Goal: Information Seeking & Learning: Compare options

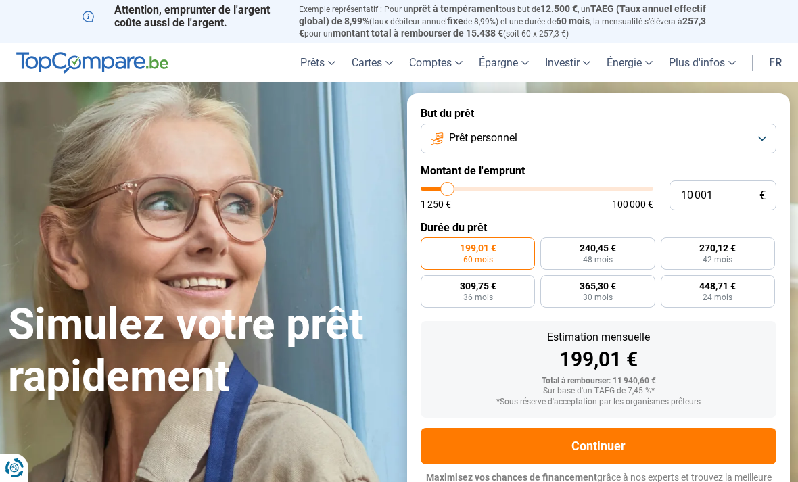
type input "11 500"
type input "11500"
type input "12 000"
type input "12000"
type input "12 500"
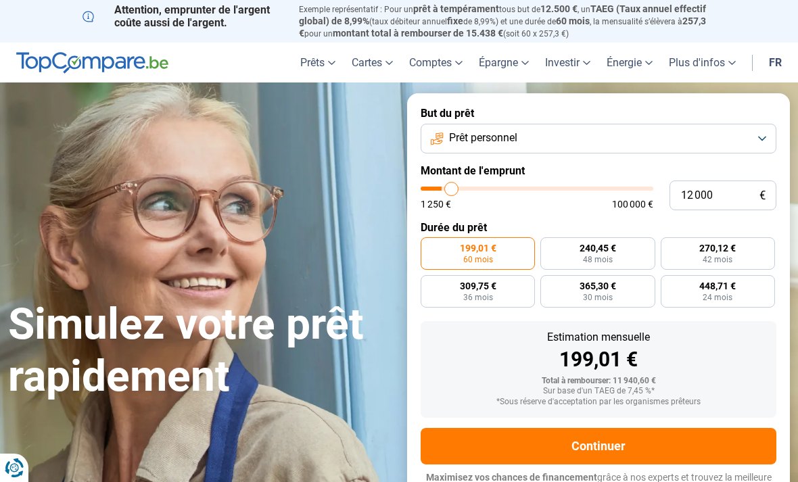
type input "12500"
type input "14 750"
type input "14750"
type input "17 500"
type input "17500"
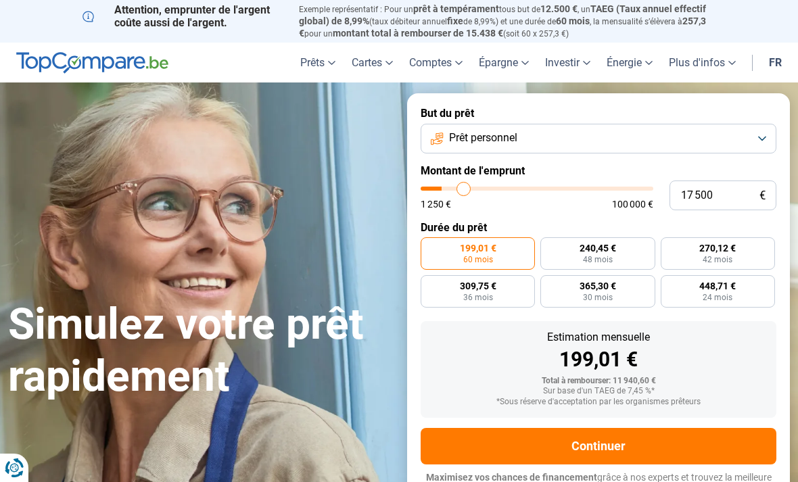
type input "20 250"
type input "20250"
type input "22 000"
type input "22000"
type input "22 250"
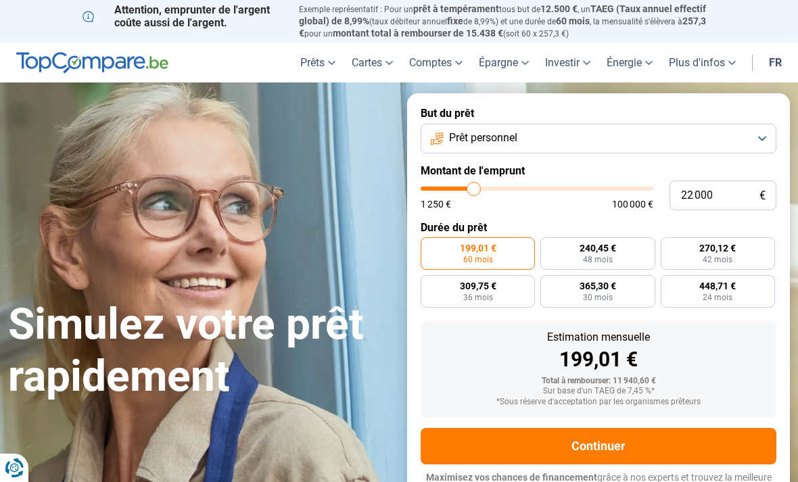
type input "22250"
type input "23 000"
type input "23000"
type input "23 250"
type input "23250"
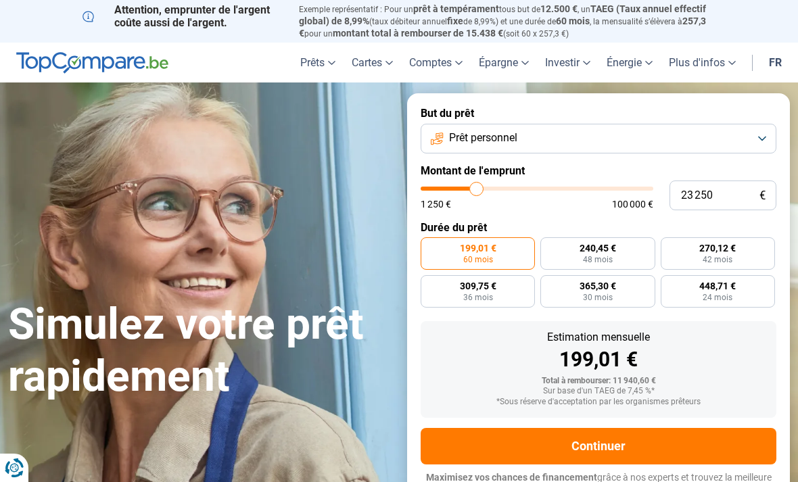
type input "24 250"
type input "24250"
type input "25 750"
type input "25750"
type input "26 250"
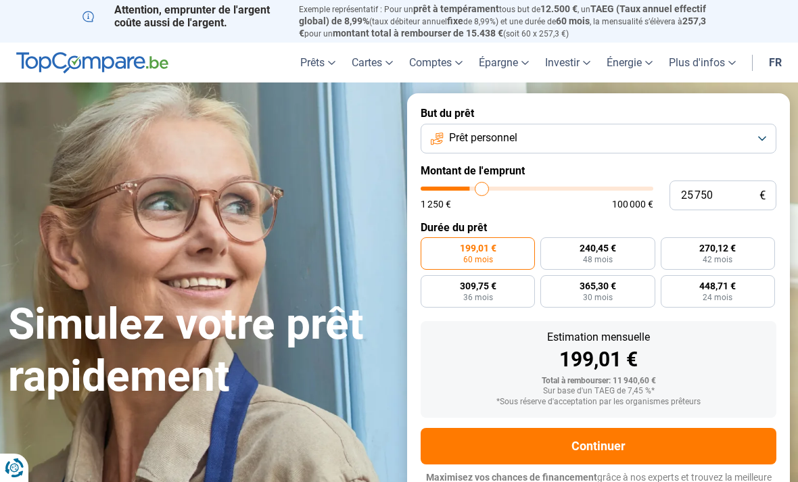
type input "26250"
type input "27 250"
type input "27250"
type input "28 750"
type input "28750"
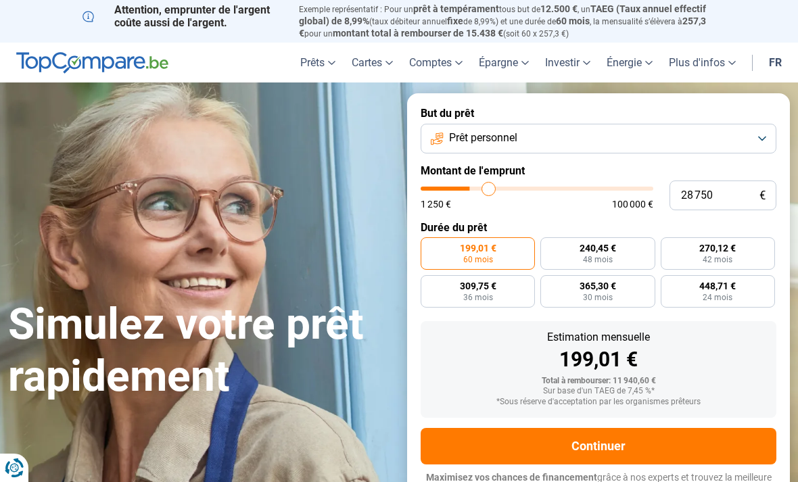
type input "30 750"
type input "30750"
type input "33 500"
type input "33500"
type input "35 250"
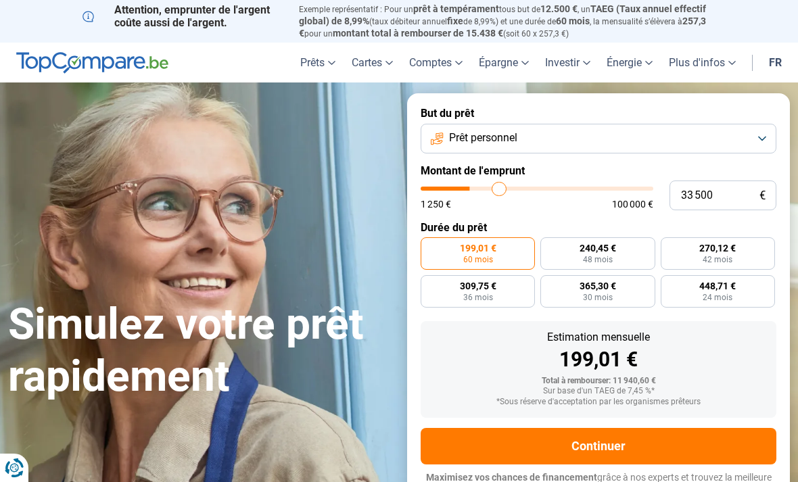
type input "35250"
type input "36 500"
type input "36500"
type input "38 750"
type input "38750"
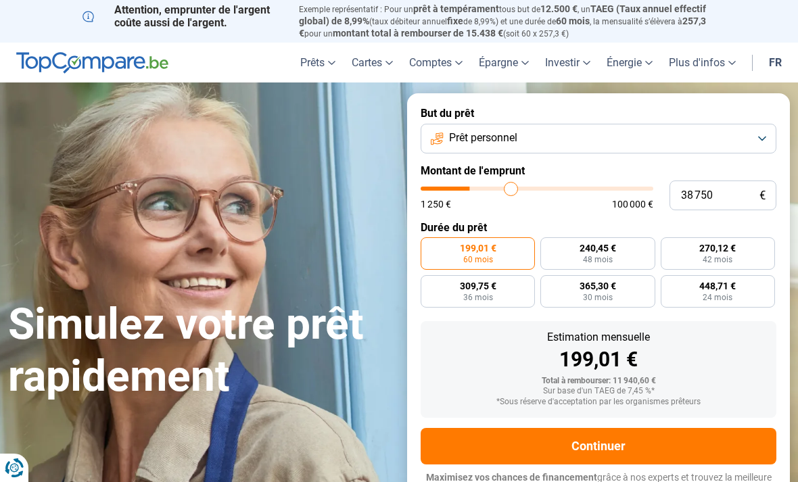
type input "42 000"
type input "42000"
type input "44 250"
type input "44250"
type input "46 250"
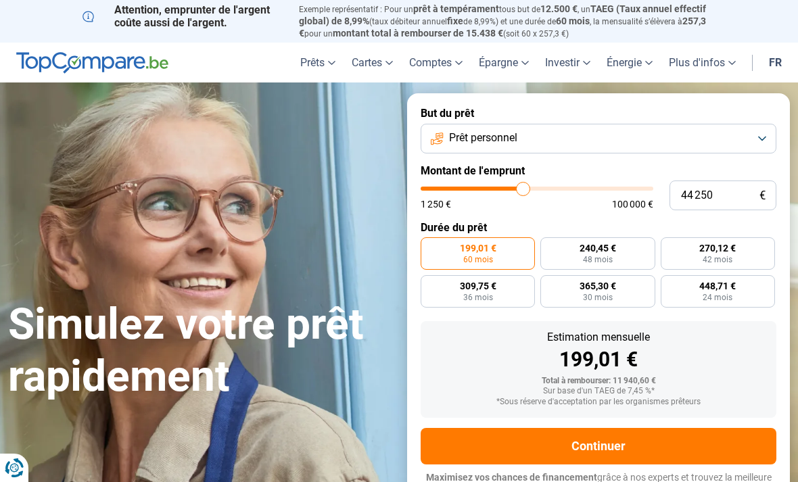
type input "46250"
type input "48 250"
type input "48250"
type input "49 000"
type input "49000"
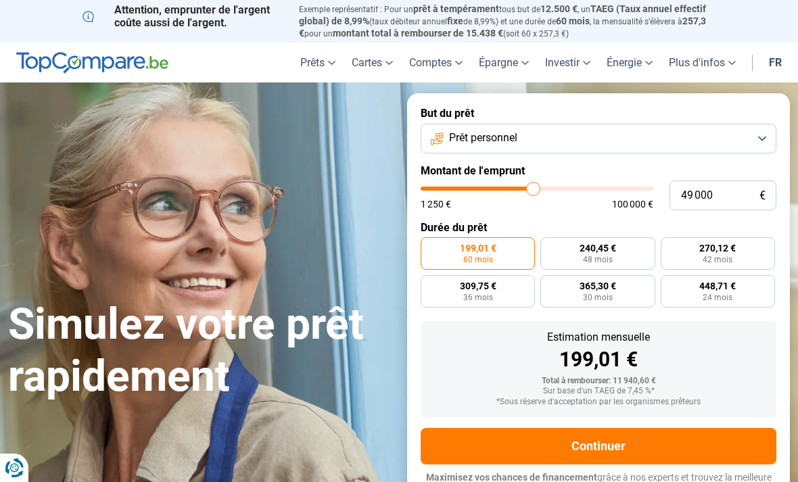
type input "48 500"
type input "48500"
type input "40 500"
type input "40500"
type input "37 250"
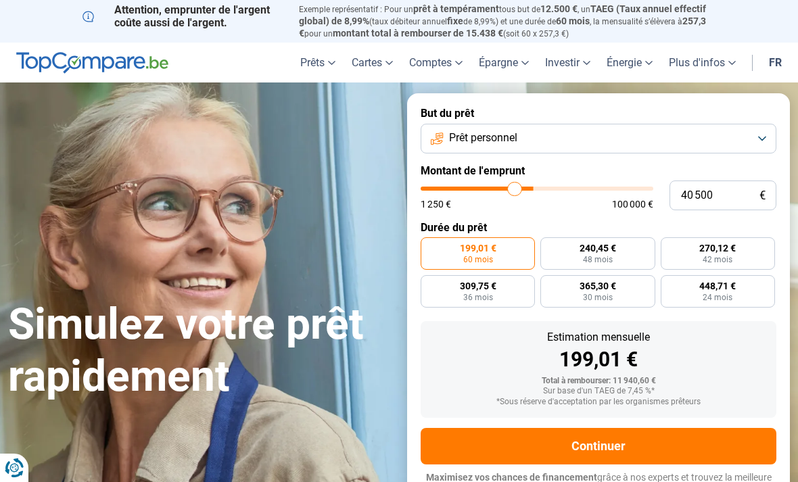
type input "37250"
type input "35 000"
type input "35000"
type input "31 250"
type input "31250"
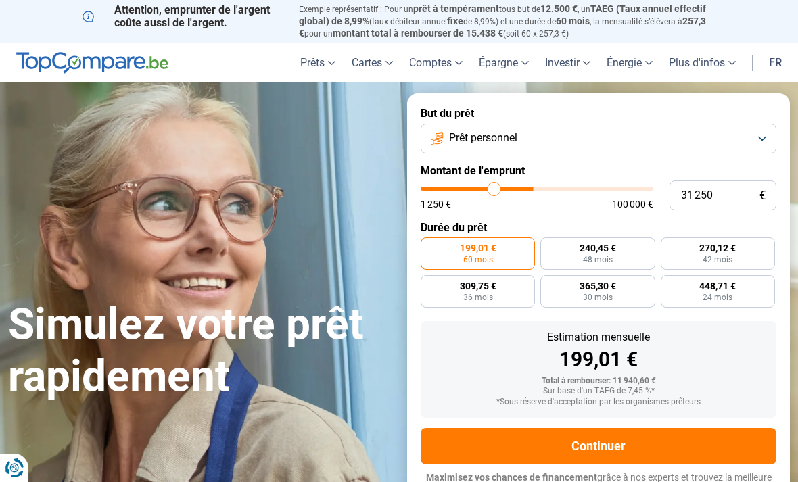
type input "28 500"
type input "28500"
type input "28 000"
type input "28000"
type input "27 750"
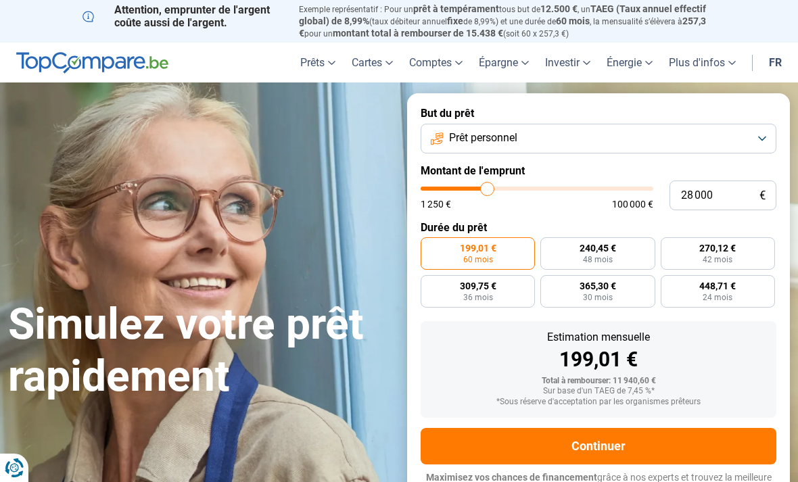
type input "27750"
type input "26 750"
type input "26750"
type input "26 250"
type input "26250"
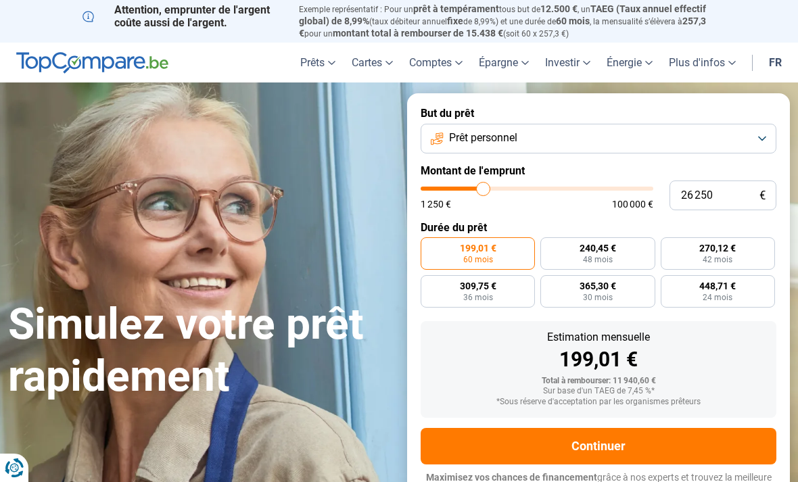
type input "25 750"
type input "25750"
type input "25 500"
type input "25500"
type input "24 000"
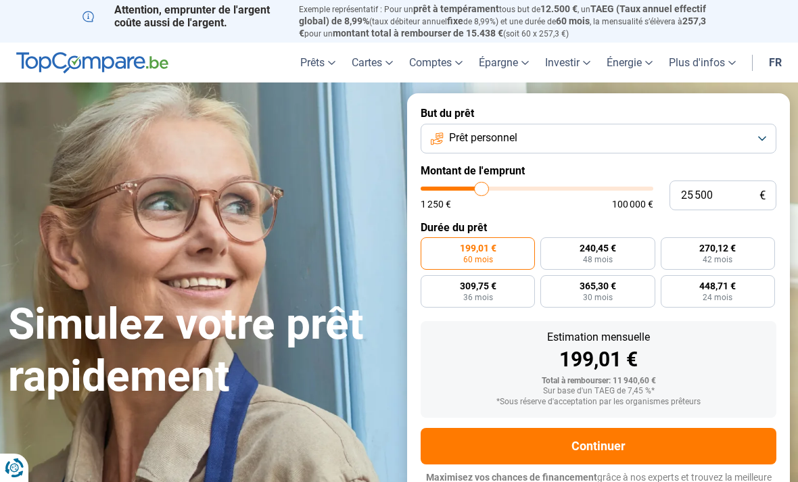
type input "24000"
type input "23 500"
type input "23500"
type input "23 000"
type input "23000"
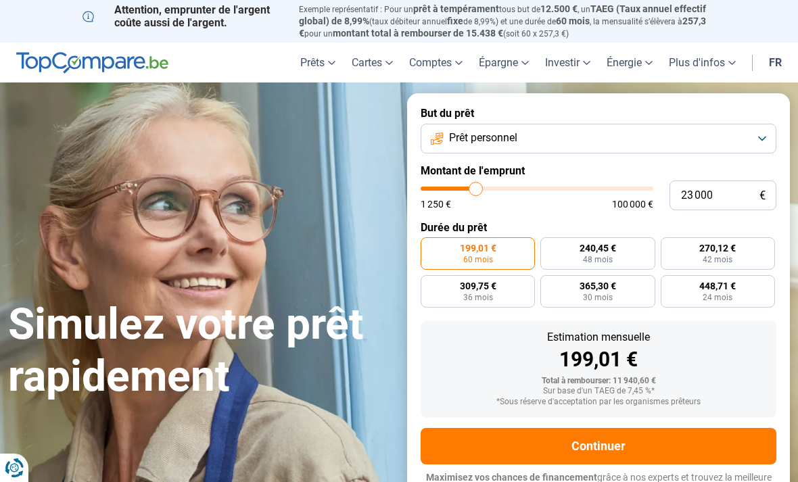
type input "22 750"
type input "22750"
type input "22 500"
type input "22500"
type input "21 750"
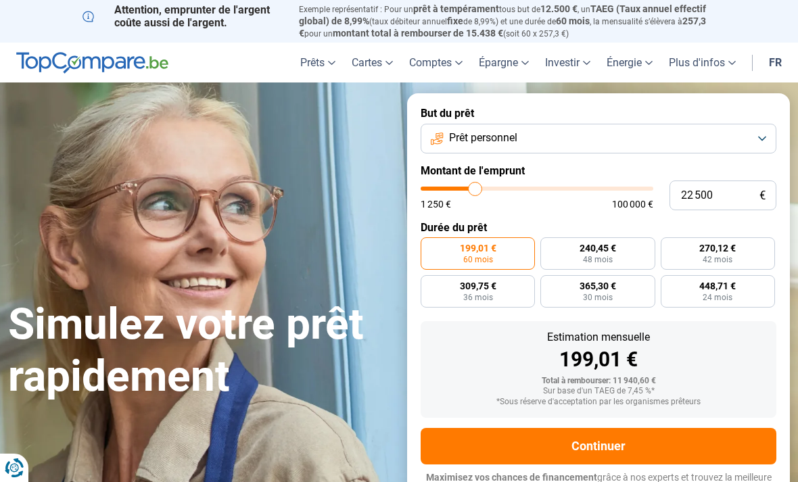
type input "21750"
type input "21 500"
type input "21500"
type input "21 250"
type input "21250"
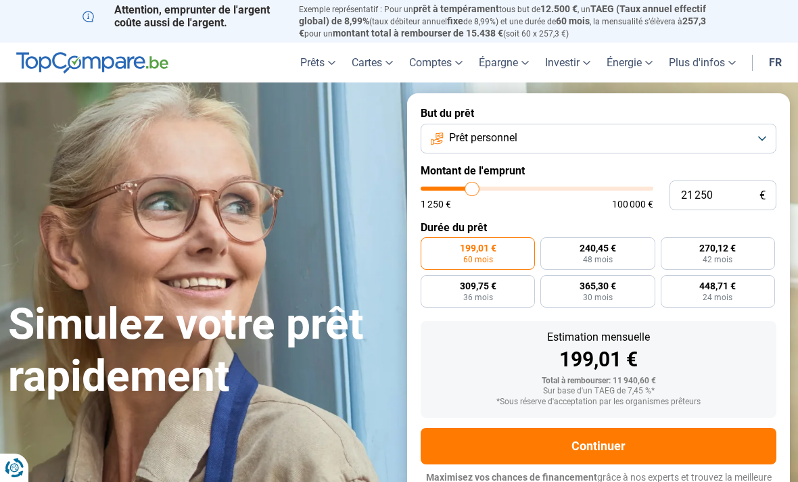
type input "21 000"
type input "21000"
type input "20 750"
type input "20750"
type input "20 250"
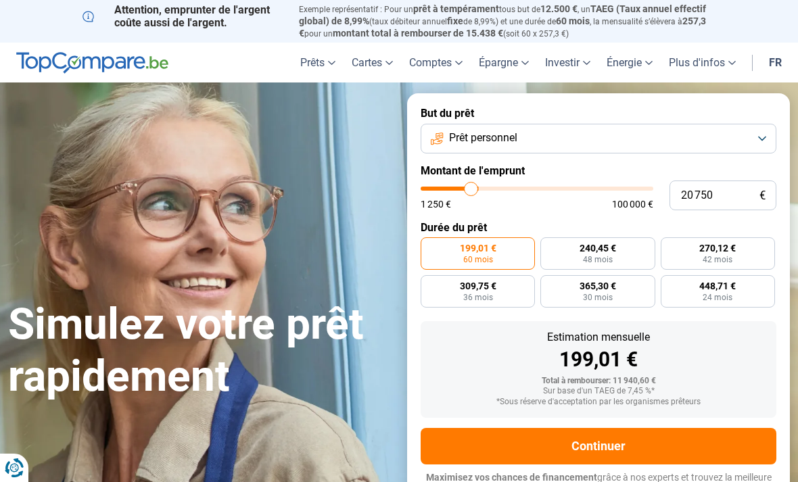
type input "20250"
type input "20 000"
type input "20000"
type input "19 500"
type input "19500"
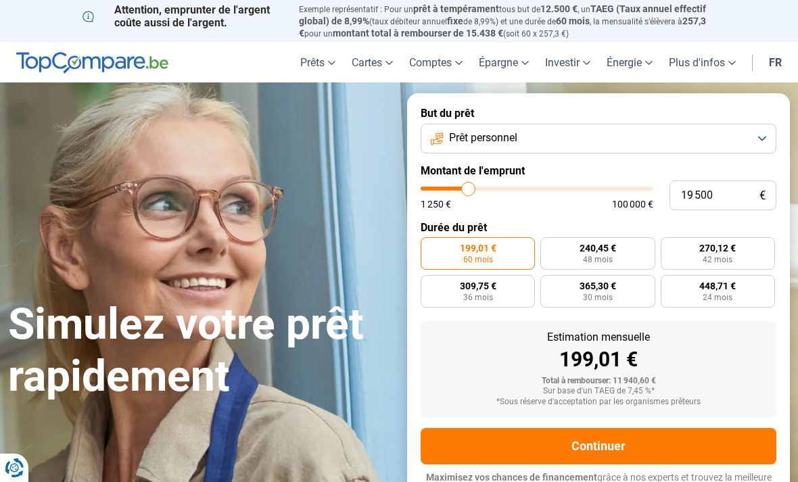
type input "19 000"
type input "19000"
type input "18 750"
type input "18750"
type input "18 250"
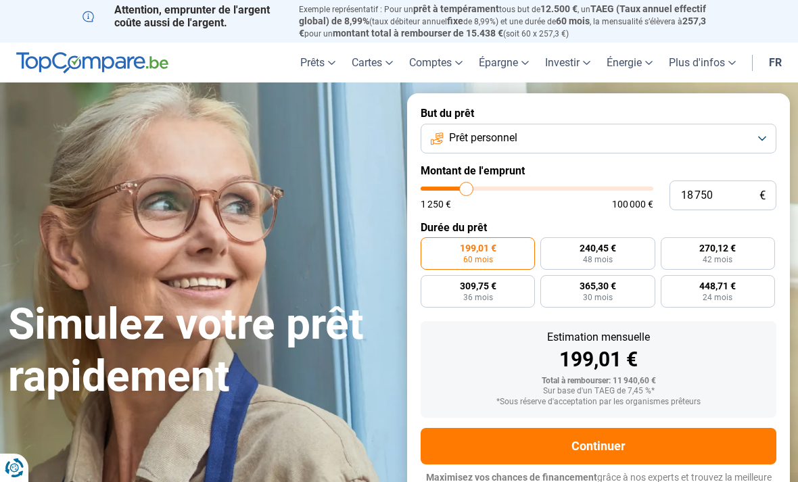
type input "18250"
type input "18 000"
type input "18000"
type input "17 500"
type input "17500"
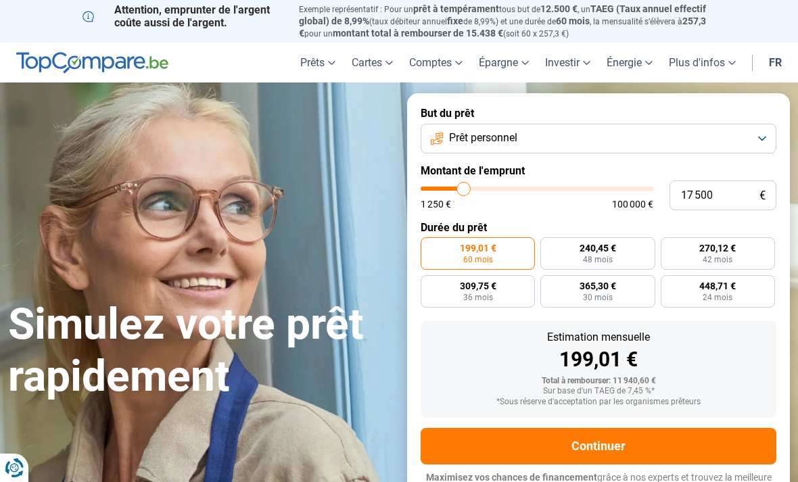
type input "17 250"
type input "17250"
type input "17 000"
type input "17000"
type input "16 750"
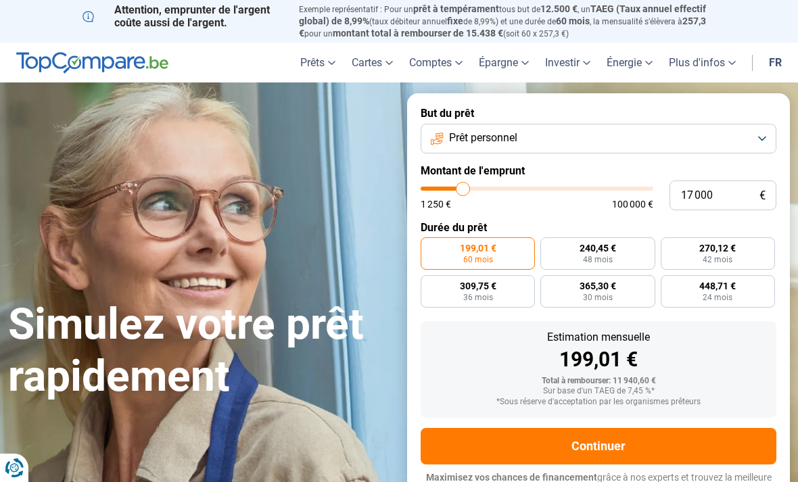
type input "16750"
type input "16 000"
type input "16000"
type input "15 750"
type input "15750"
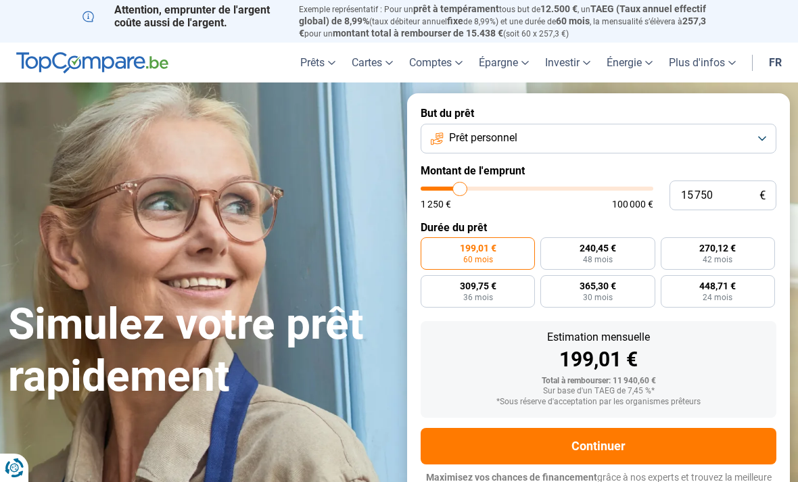
type input "15 500"
type input "15500"
type input "14 750"
type input "14750"
type input "14 500"
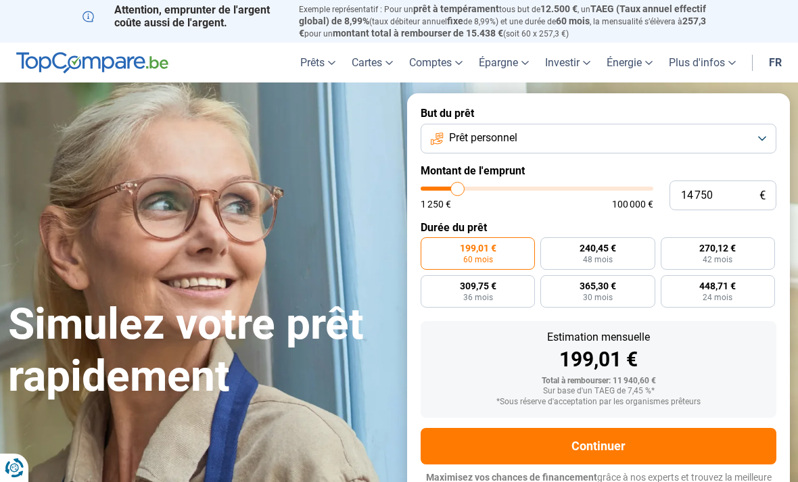
type input "14500"
type input "14 250"
type input "14250"
type input "14 000"
type input "14000"
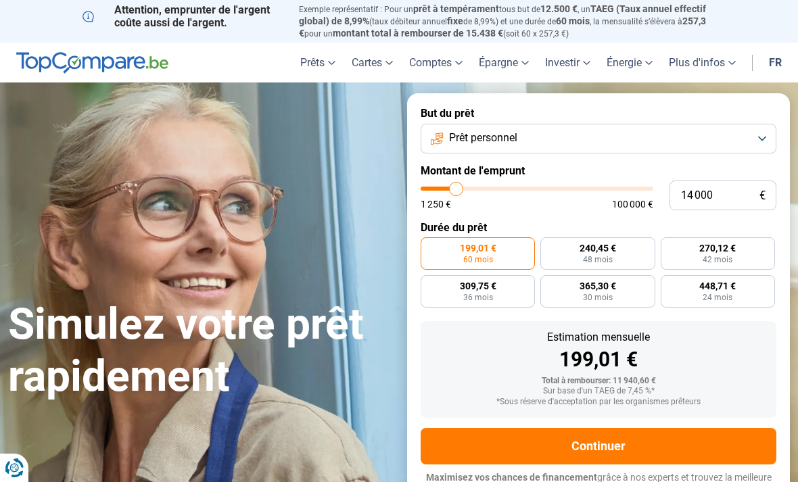
type input "13 500"
type input "13500"
type input "13 000"
type input "13000"
type input "12 750"
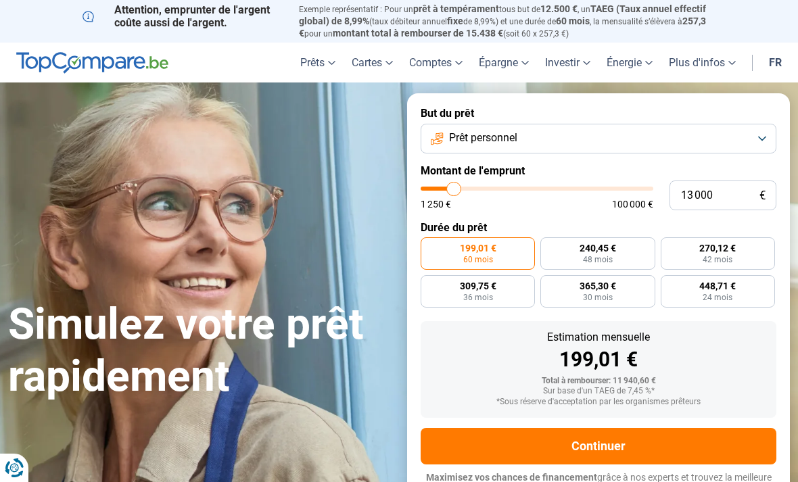
type input "12750"
type input "12 500"
type input "12500"
type input "12 000"
type input "12000"
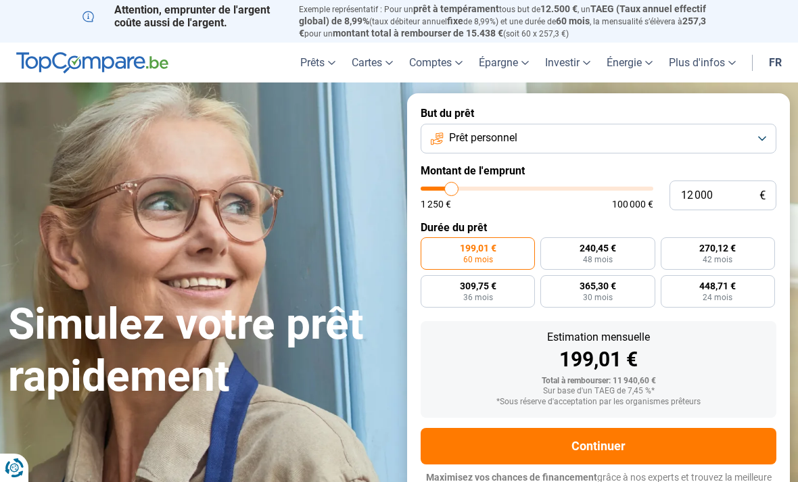
type input "11 750"
type input "11750"
type input "11 250"
type input "11250"
type input "10 750"
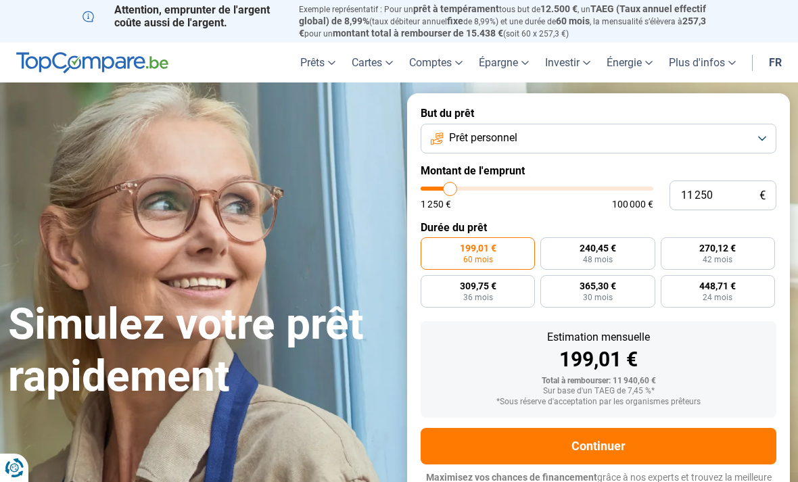
type input "10750"
type input "10 500"
type input "10500"
type input "10 250"
type input "10250"
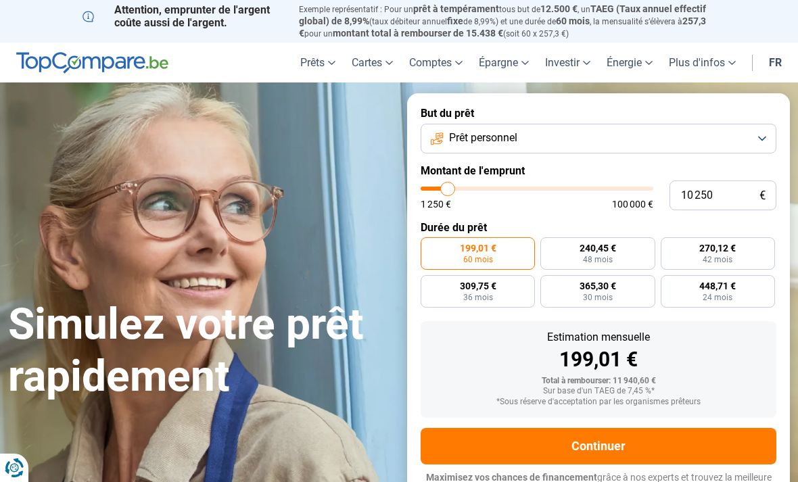
type input "9 750"
type input "9750"
type input "9 000"
type input "9000"
type input "8 000"
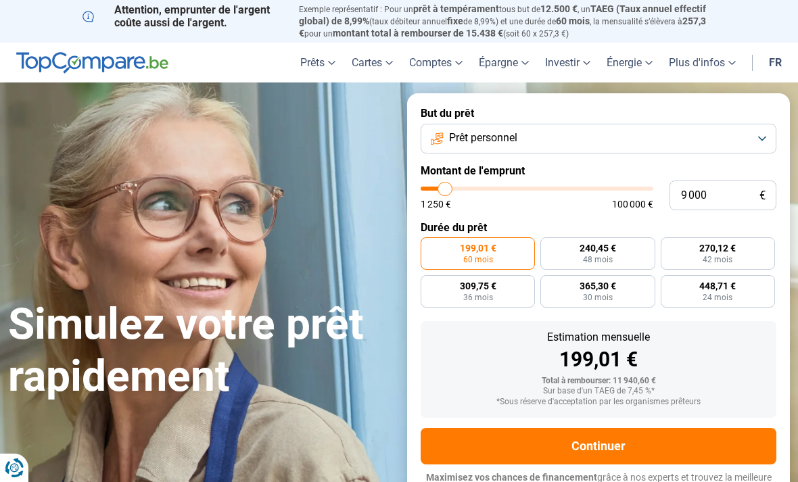
type input "8000"
type input "7 250"
type input "7250"
type input "6 500"
type input "6500"
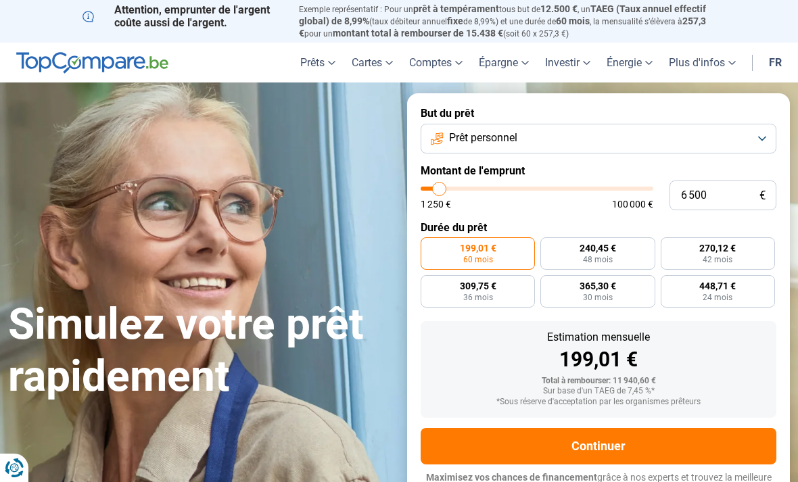
type input "6 250"
type input "6250"
type input "6 000"
type input "6000"
type input "5 750"
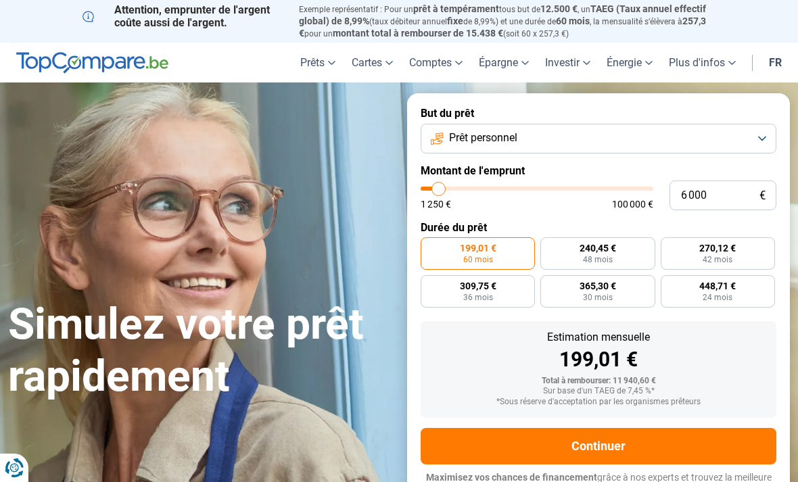
type input "5750"
type input "5 250"
type input "5250"
type input "5 750"
type input "5750"
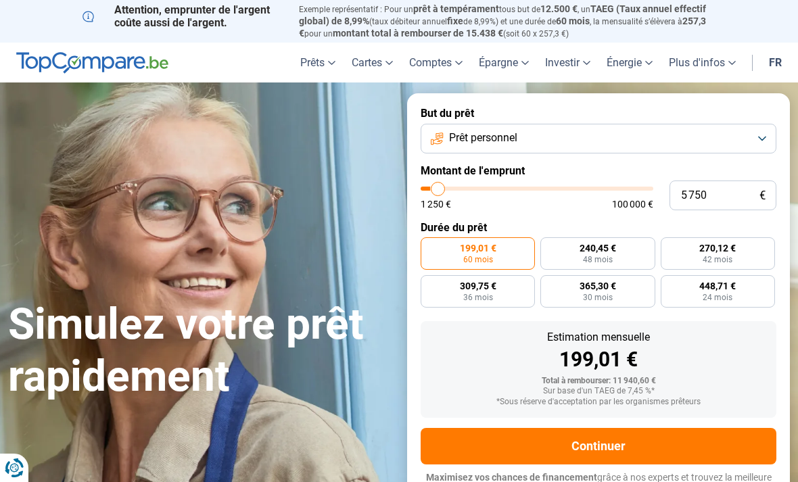
type input "6 000"
type input "6000"
type input "6 250"
type input "6250"
type input "6 500"
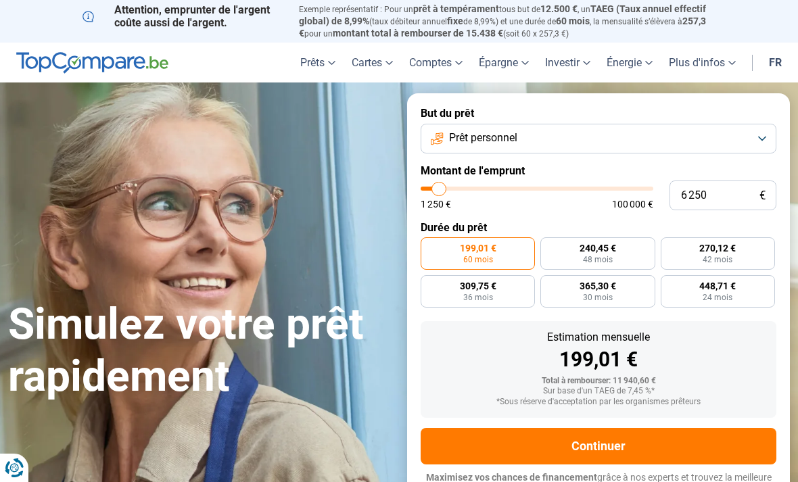
type input "6500"
type input "7 000"
type input "7000"
type input "7 250"
type input "7250"
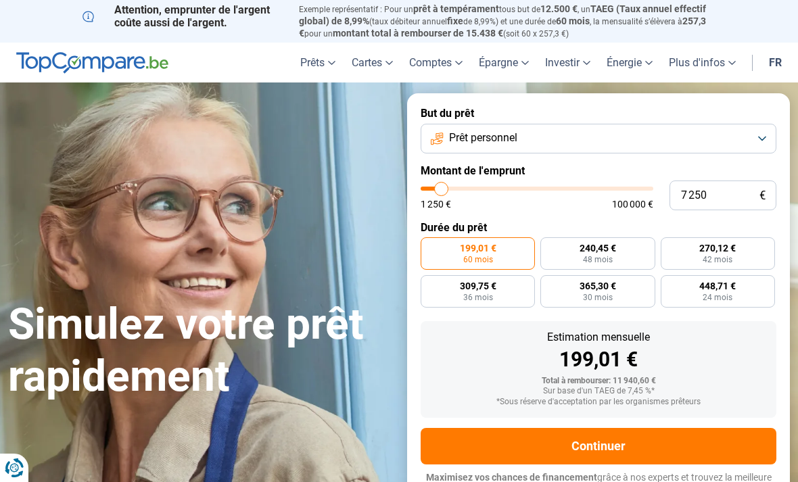
type input "7 500"
type input "7500"
type input "7 750"
type input "7750"
type input "8 000"
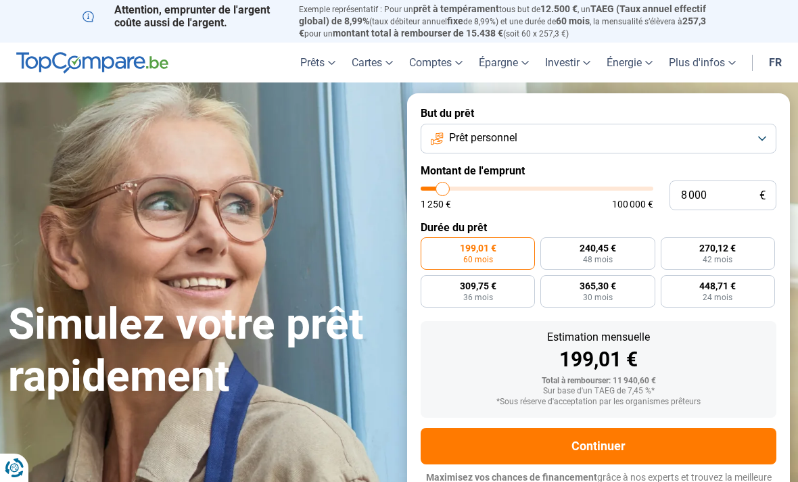
drag, startPoint x: 451, startPoint y: 188, endPoint x: 443, endPoint y: 202, distance: 16.4
type input "8000"
click at [443, 202] on div "1 250 € 100 000 €" at bounding box center [537, 198] width 233 height 22
radio input "true"
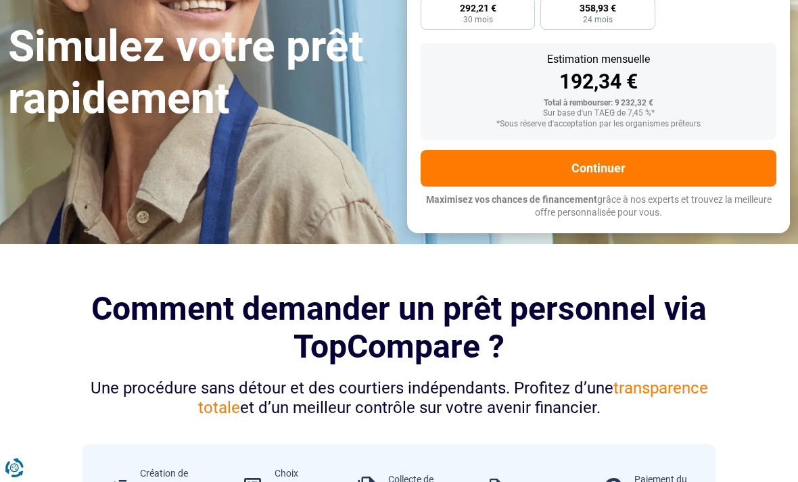
scroll to position [279, 0]
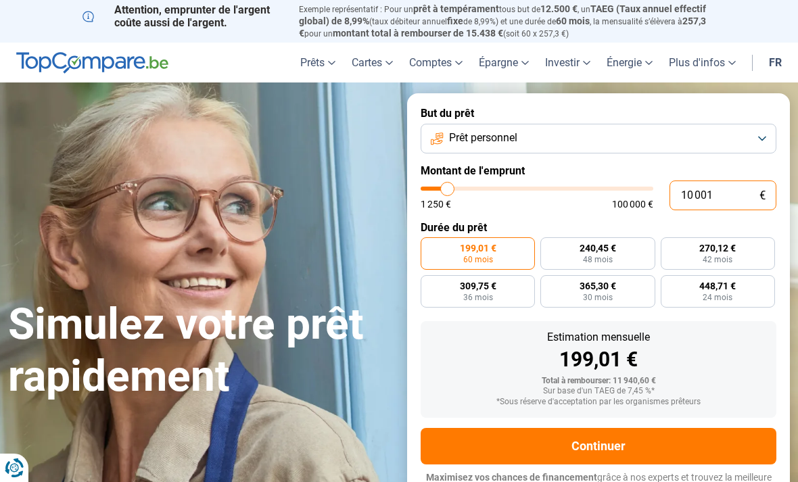
click at [701, 187] on input "10 001" at bounding box center [723, 196] width 107 height 30
type input "1 000"
type input "1250"
type input "100"
type input "1250"
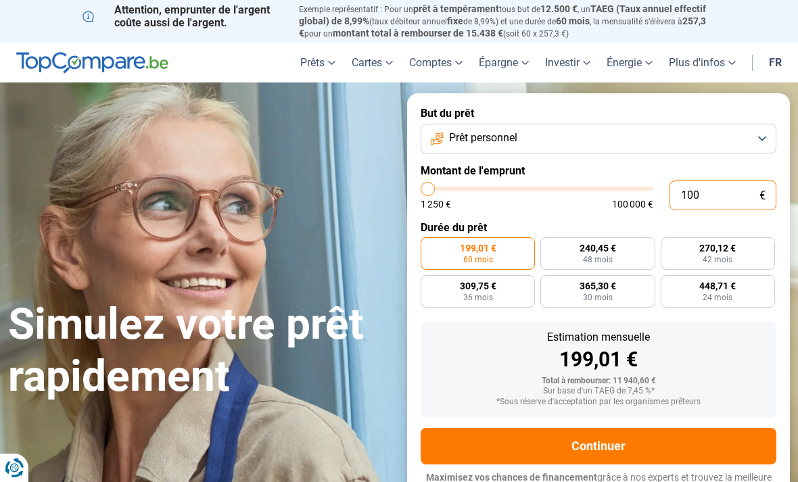
type input "10"
type input "1250"
type input "1"
type input "1250"
type input "0"
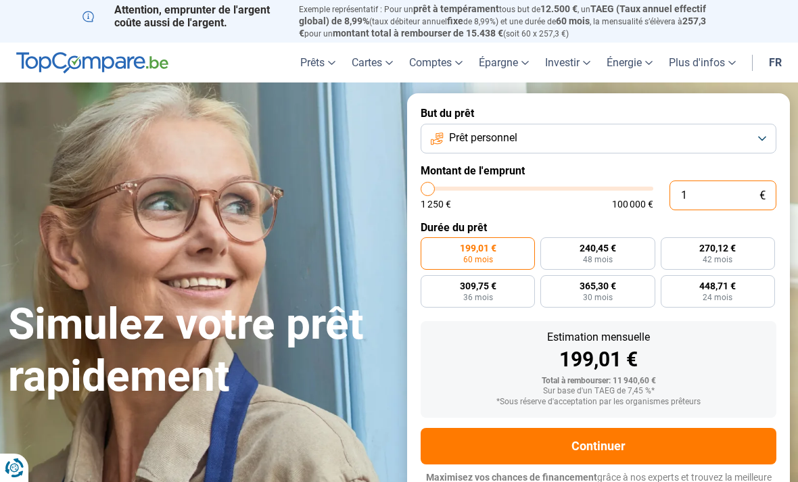
type input "1250"
type input "5"
type input "1250"
type input "50"
type input "1250"
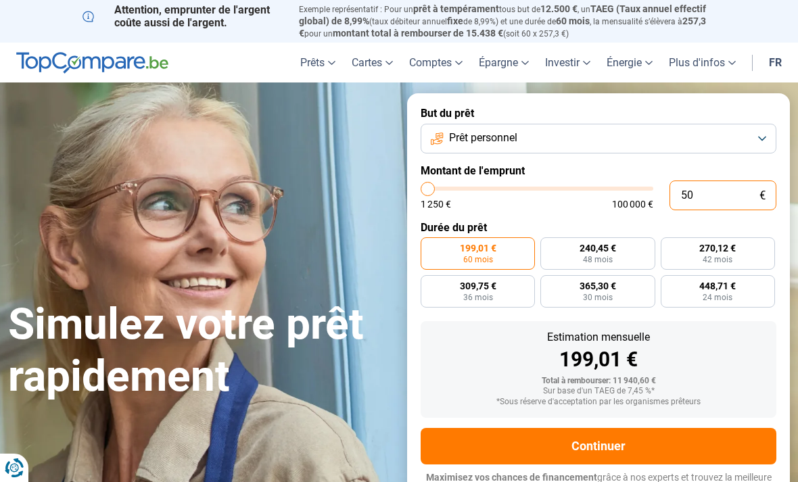
type input "500"
type input "1250"
type input "5 000"
type input "5000"
radio input "true"
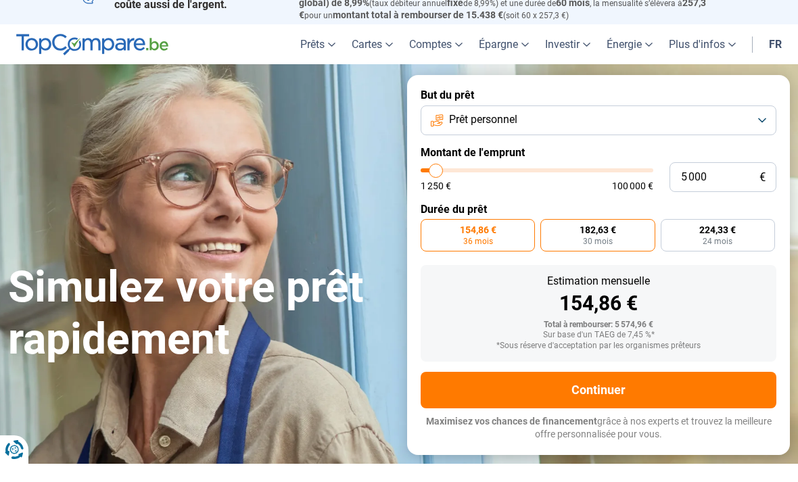
click at [580, 243] on span "182,63 €" at bounding box center [598, 247] width 37 height 9
click at [549, 237] on input "182,63 € 30 mois" at bounding box center [544, 241] width 9 height 9
radio input "true"
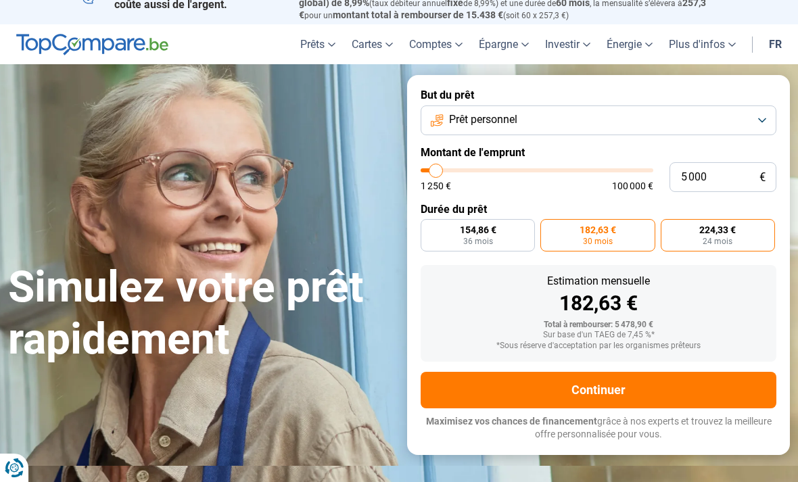
click at [725, 237] on span "24 mois" at bounding box center [718, 241] width 30 height 8
click at [670, 228] on input "224,33 € 24 mois" at bounding box center [665, 223] width 9 height 9
radio input "true"
click at [582, 233] on label "182,63 € 30 mois" at bounding box center [597, 235] width 114 height 32
click at [549, 228] on input "182,63 € 30 mois" at bounding box center [544, 223] width 9 height 9
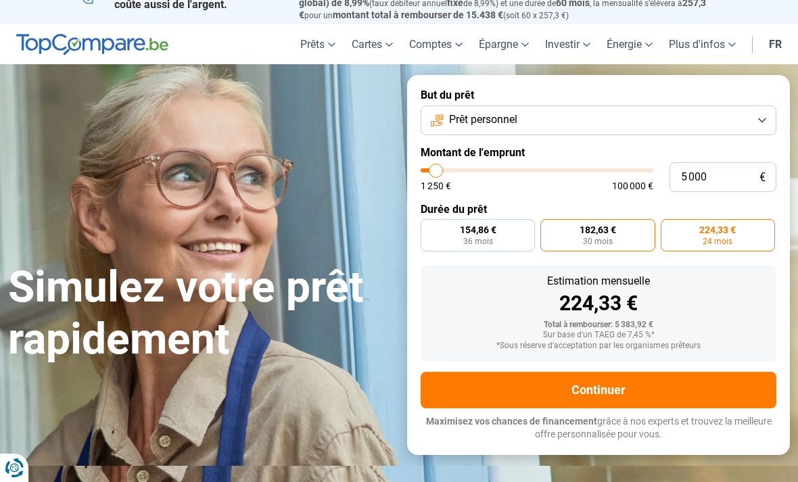
radio input "true"
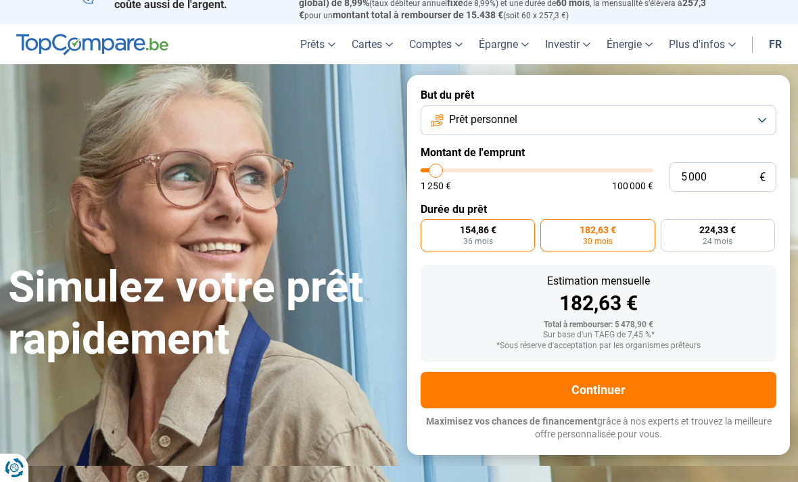
click at [504, 230] on label "154,86 € 36 mois" at bounding box center [478, 235] width 114 height 32
click at [429, 228] on input "154,86 € 36 mois" at bounding box center [425, 223] width 9 height 9
radio input "true"
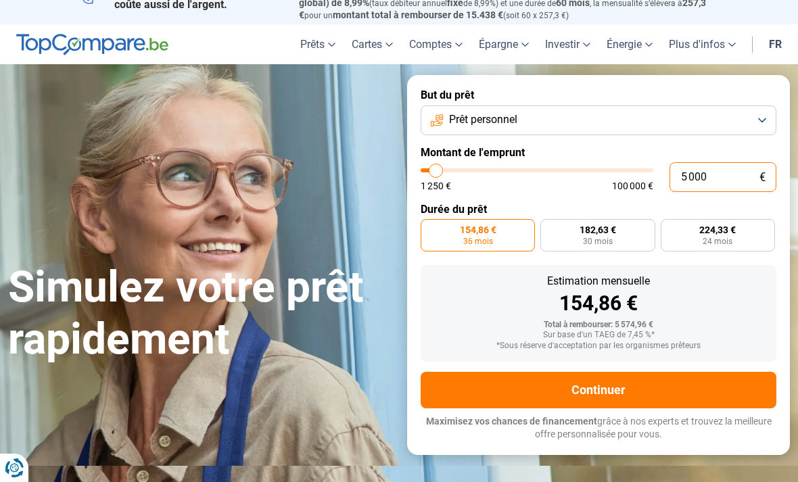
click at [686, 172] on input "5 000" at bounding box center [723, 177] width 107 height 30
type input "0"
type input "1250"
type input "4"
type input "1250"
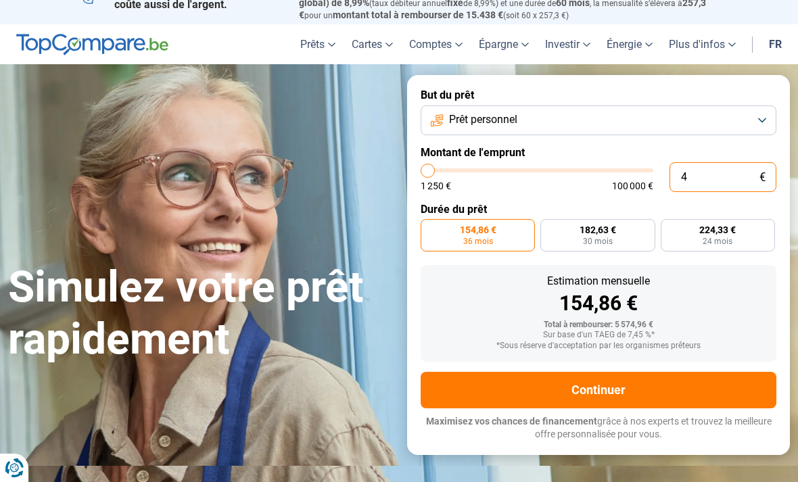
type input "1 250"
type input "1250"
radio input "true"
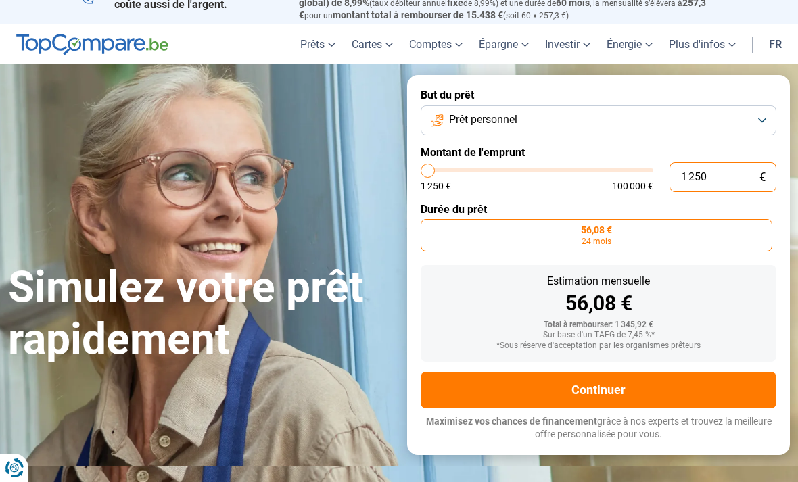
type input "125"
type input "1250"
type input "12"
type input "1250"
type input "1"
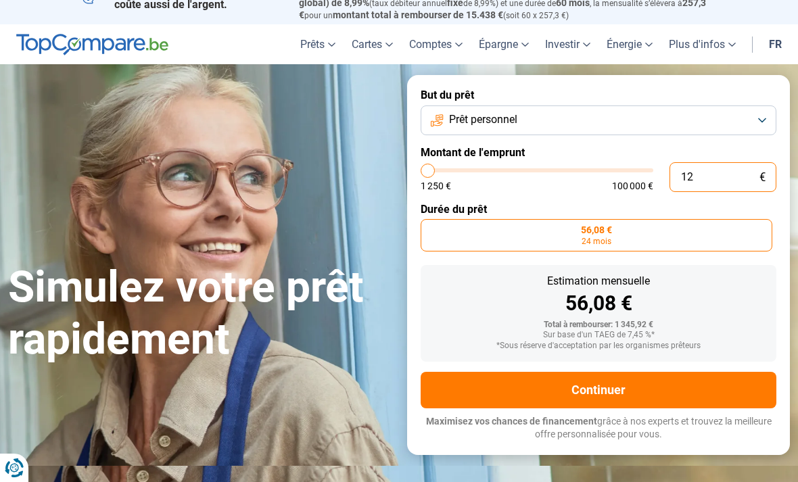
type input "1250"
type input "0"
type input "1250"
type input "1 250"
type input "1250"
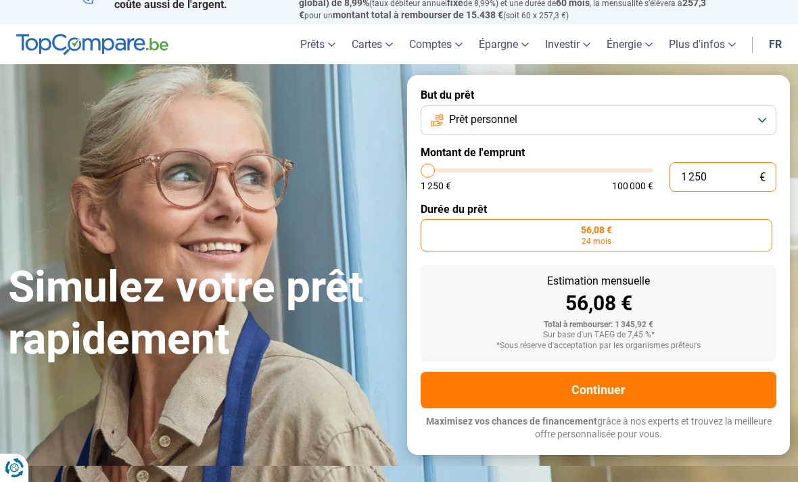
type input "12 504"
type input "12500"
radio input "false"
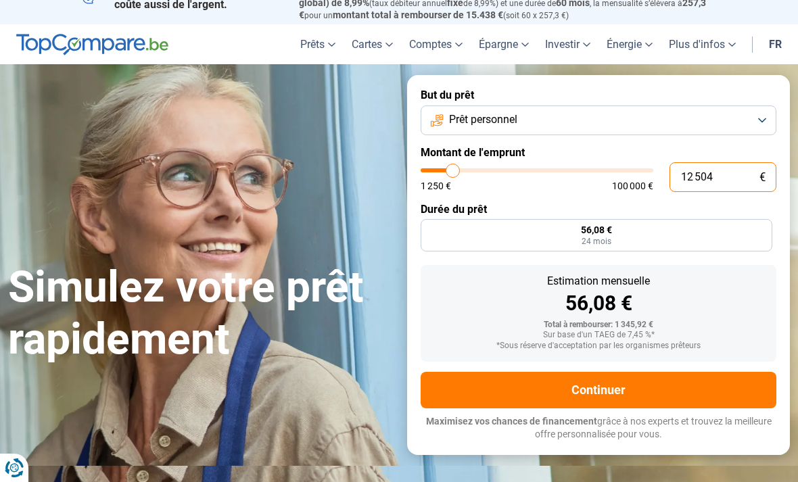
type input "1 250"
type input "1250"
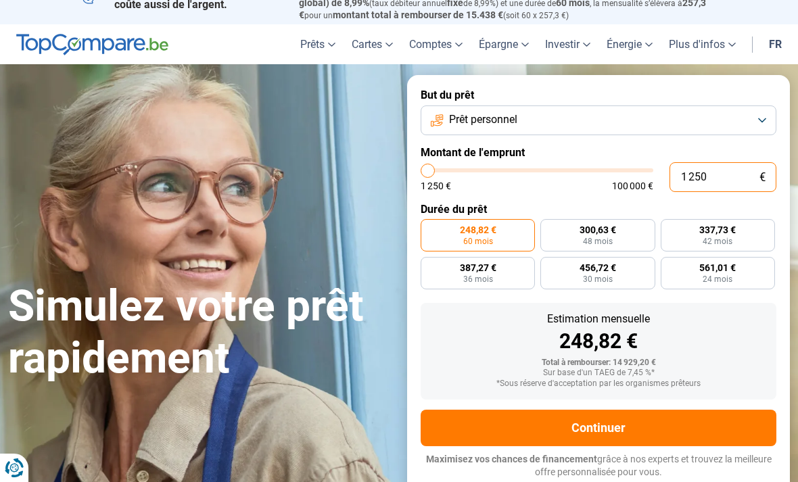
type input "125"
type input "1250"
type input "12"
type input "1250"
type input "1"
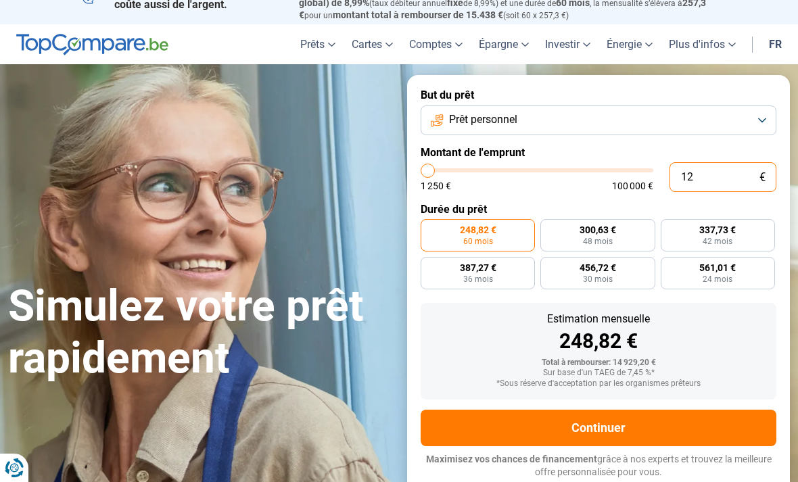
type input "1250"
type input "0"
type input "1250"
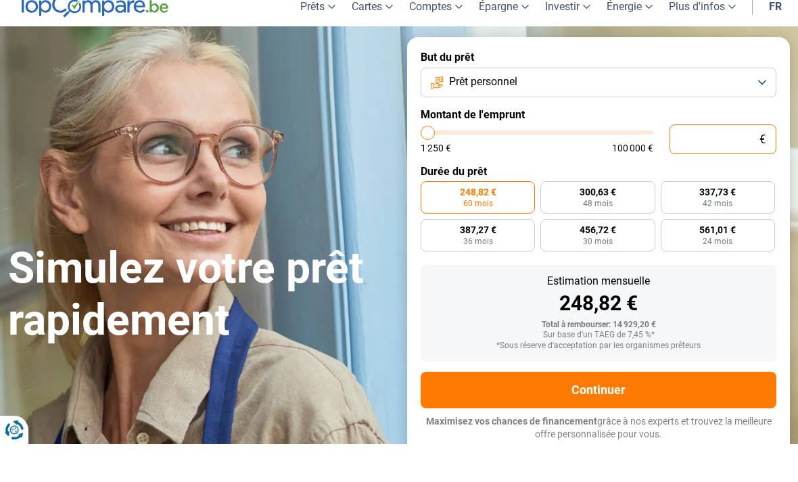
type input "1 250"
type input "1250"
radio input "true"
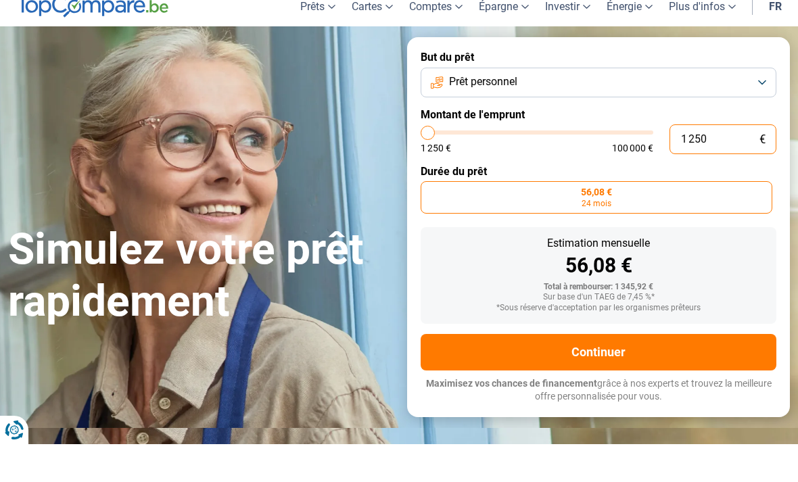
type input "12 504"
type input "12500"
type input "125 040"
type input "100000"
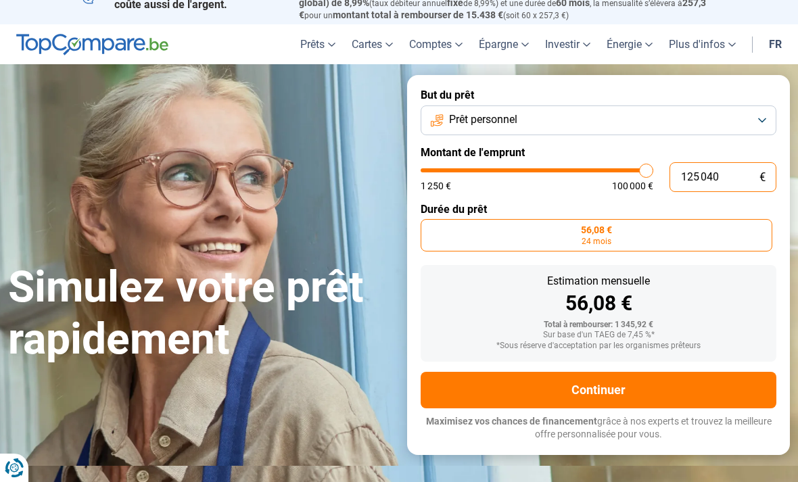
type input "100 000"
type input "100000"
radio input "false"
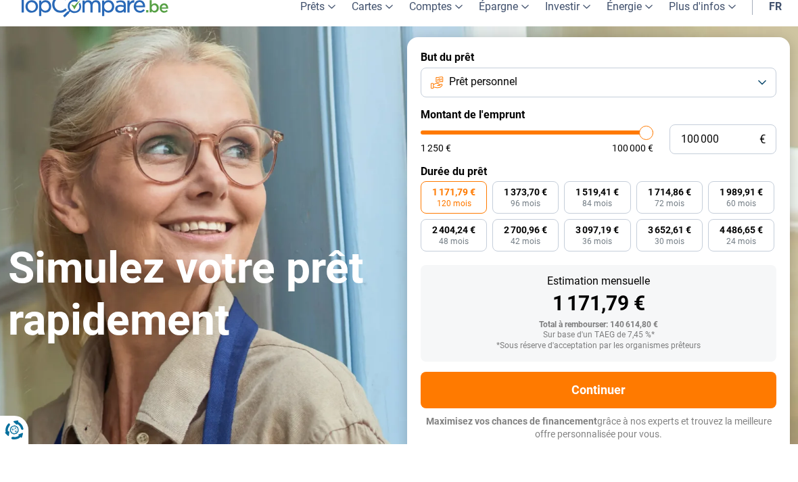
drag, startPoint x: 644, startPoint y: 168, endPoint x: 492, endPoint y: 158, distance: 152.5
click at [492, 158] on form "But du prêt Prêt personnel Montant de l'emprunt 100 000 € 1 250 € 100 000 € Dur…" at bounding box center [598, 283] width 383 height 417
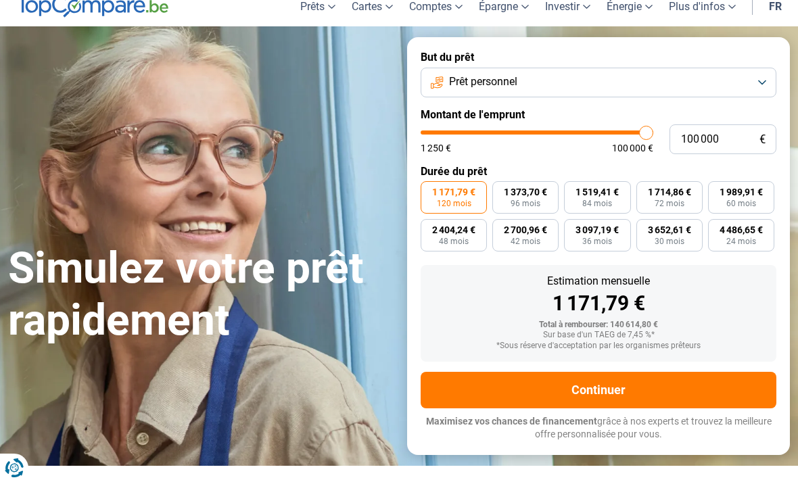
type input "28 000"
type input "28000"
click at [487, 132] on input "range" at bounding box center [537, 133] width 233 height 4
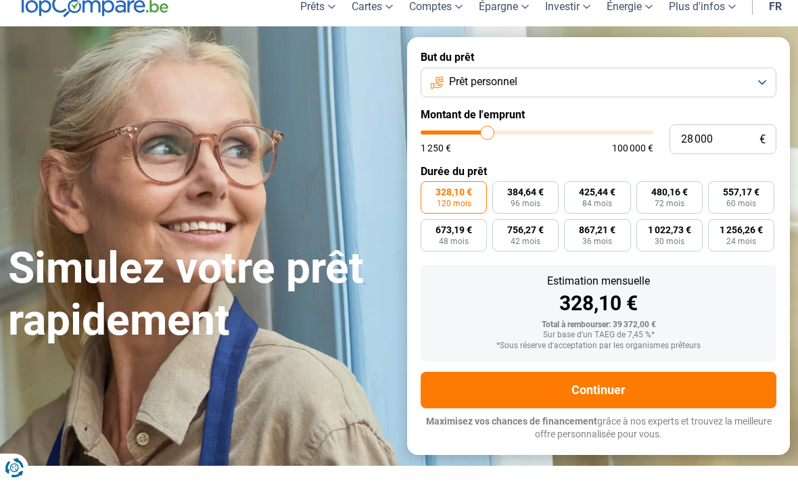
type input "27 750"
type input "27750"
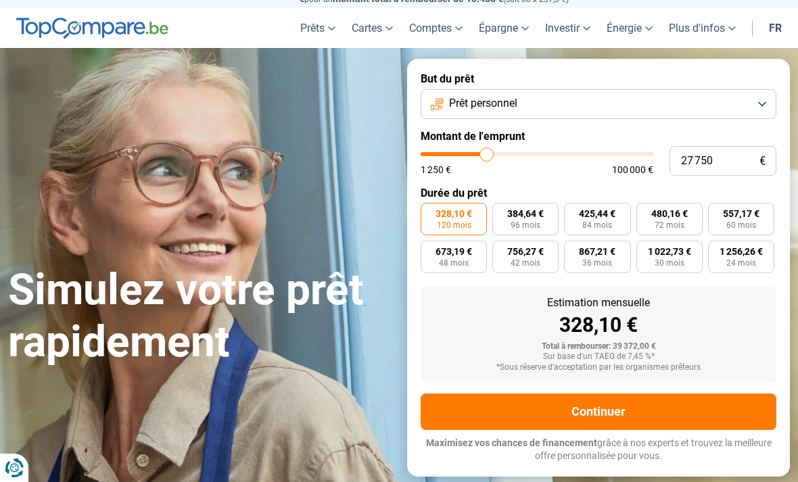
type input "27 250"
type input "27250"
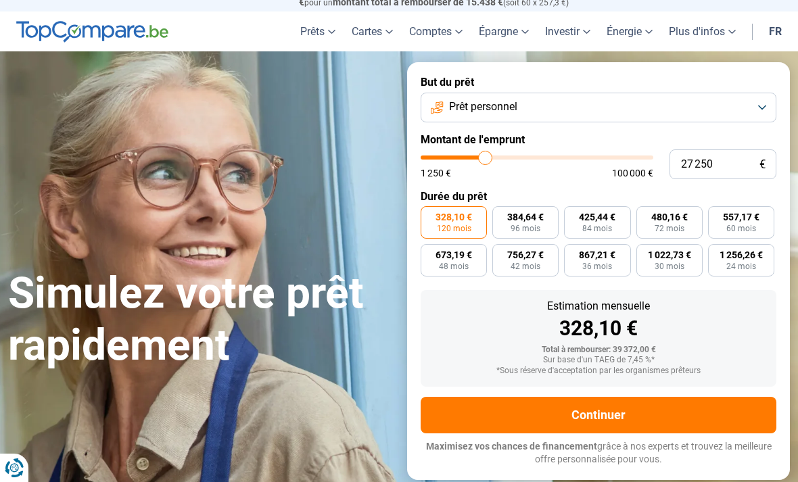
type input "25 750"
type input "25750"
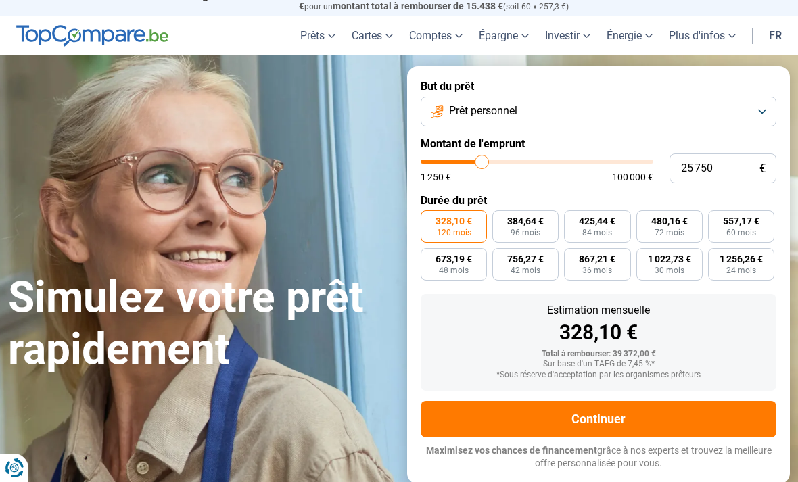
type input "23 750"
type input "23750"
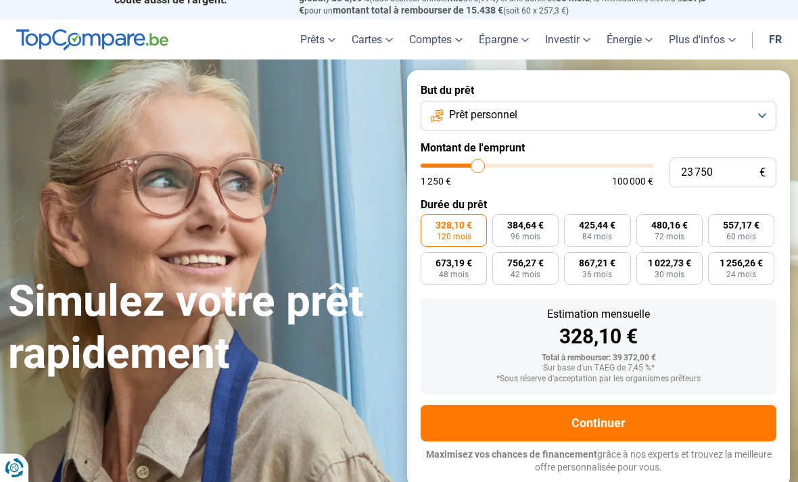
type input "22 750"
type input "22750"
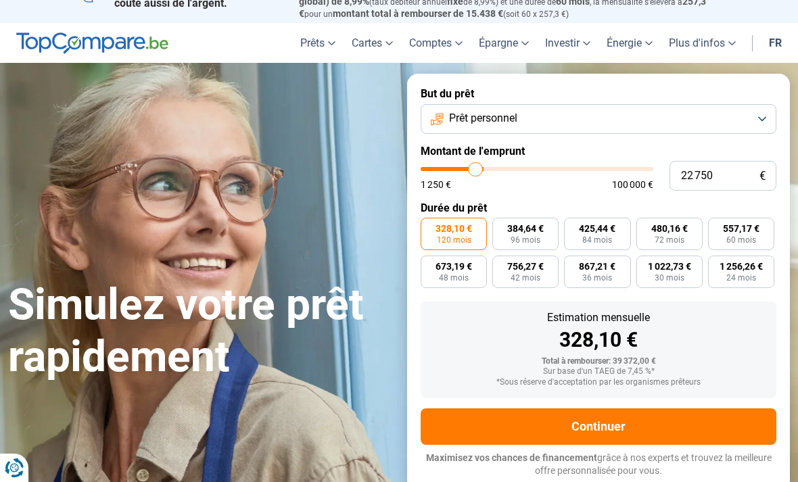
type input "22 500"
type input "22500"
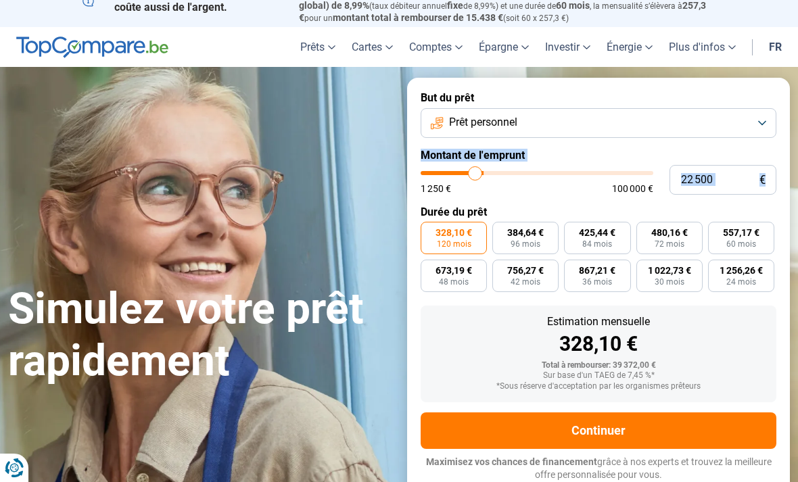
type input "22 250"
type input "22250"
type input "21 750"
type input "21750"
type input "21 250"
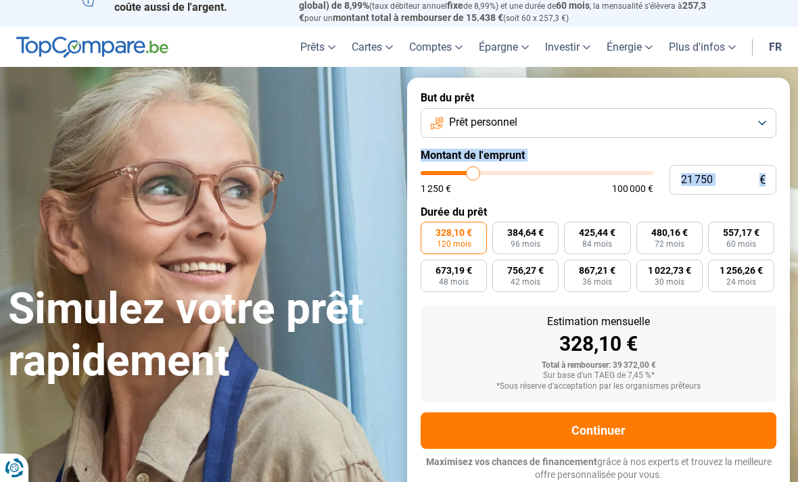
type input "21250"
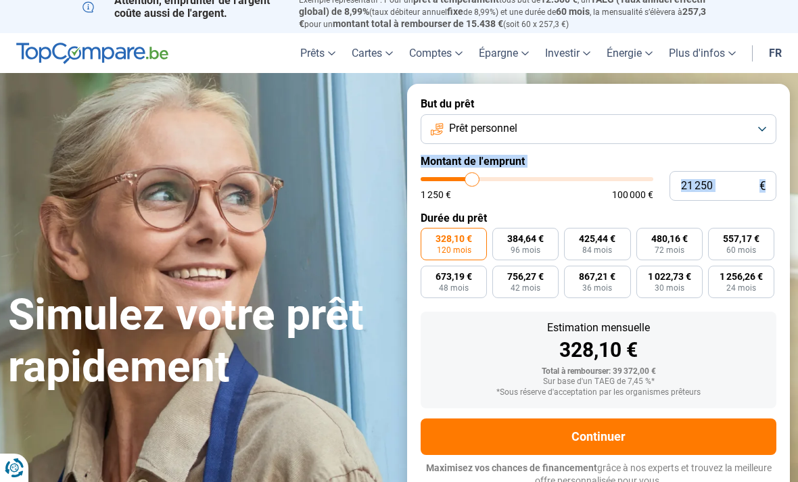
type input "20 250"
type input "20250"
type input "19 750"
type input "19750"
type input "19 500"
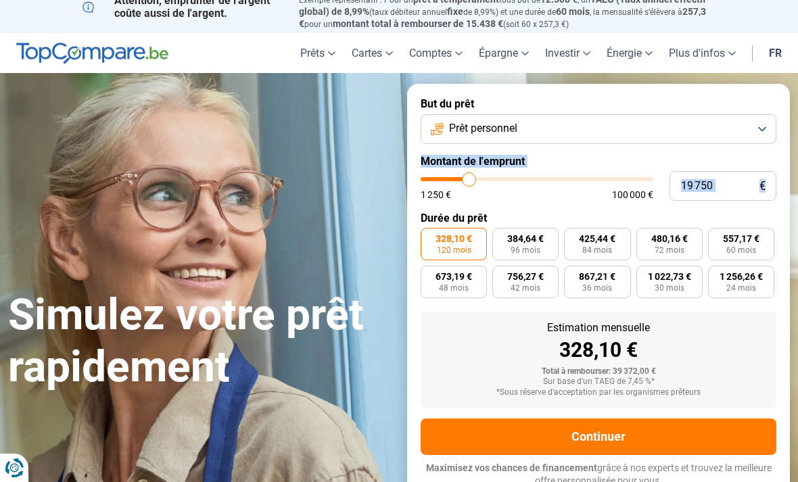
type input "19500"
type input "18 750"
type input "18750"
type input "18 500"
type input "18500"
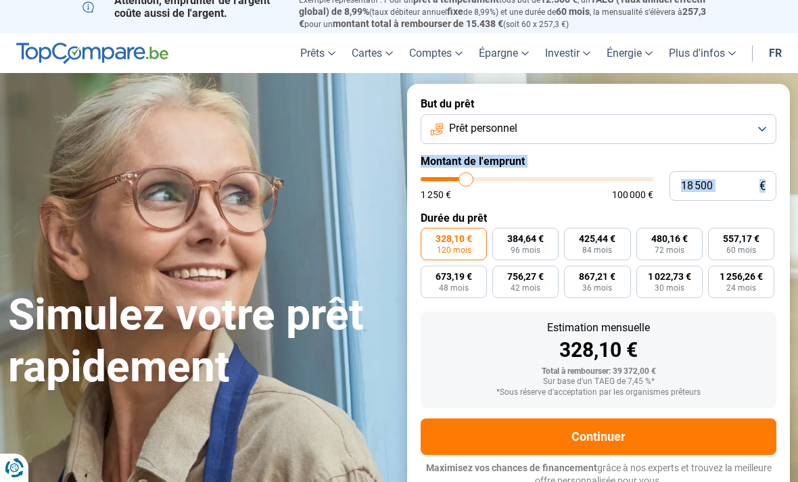
type input "18 250"
type input "18250"
type input "18 000"
type input "18000"
type input "17 500"
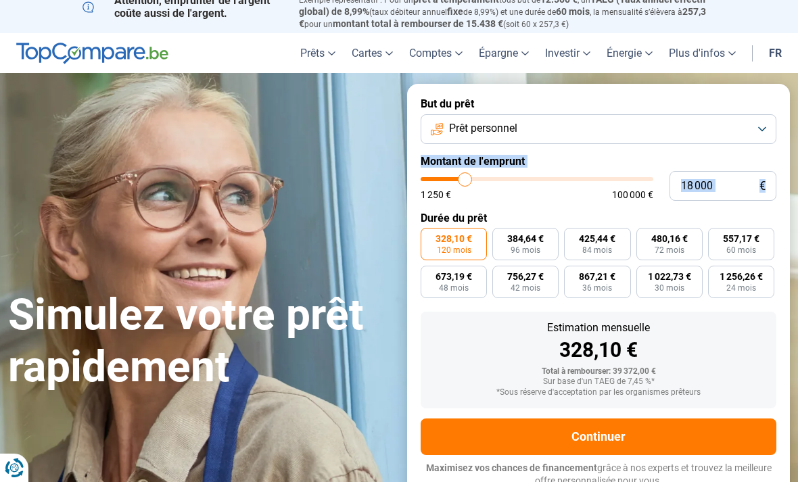
type input "17500"
type input "17 250"
type input "17250"
type input "17 000"
type input "17000"
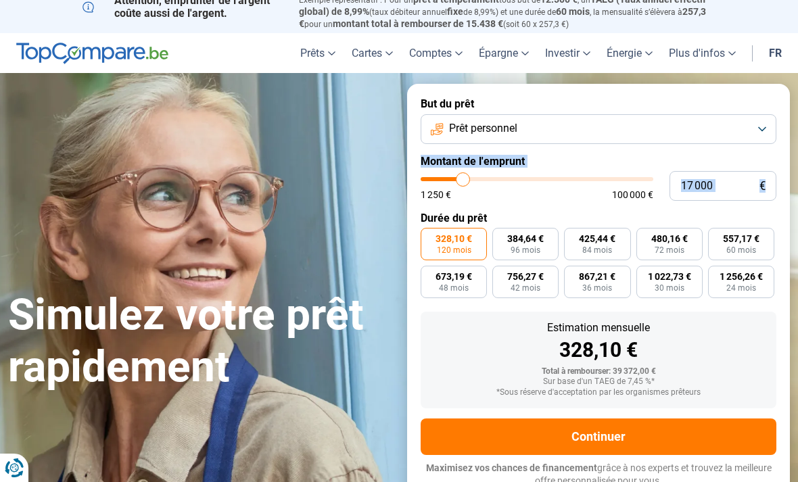
type input "16 750"
type input "16750"
type input "16 250"
type input "16250"
type input "16 000"
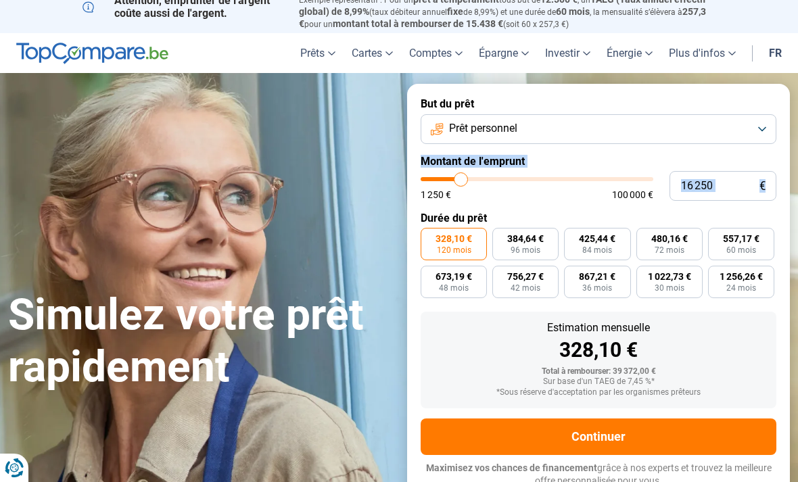
type input "16000"
type input "15 750"
type input "15750"
type input "15 500"
type input "15500"
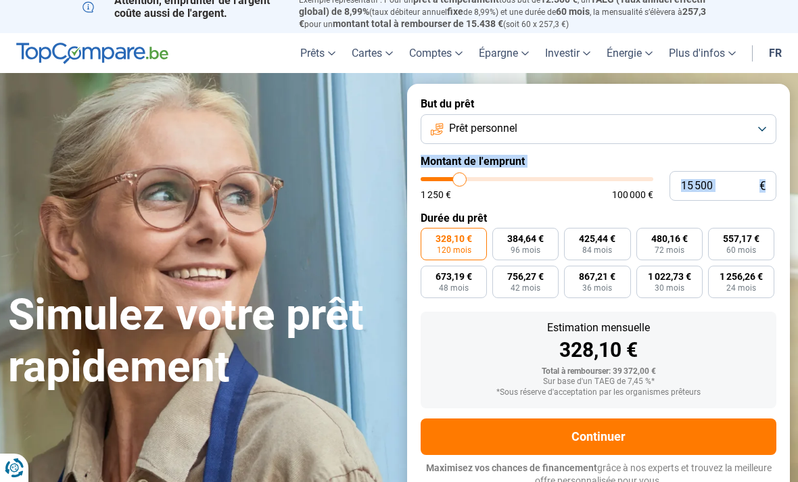
type input "15 250"
type input "15250"
type input "14 750"
type input "14750"
type input "14 500"
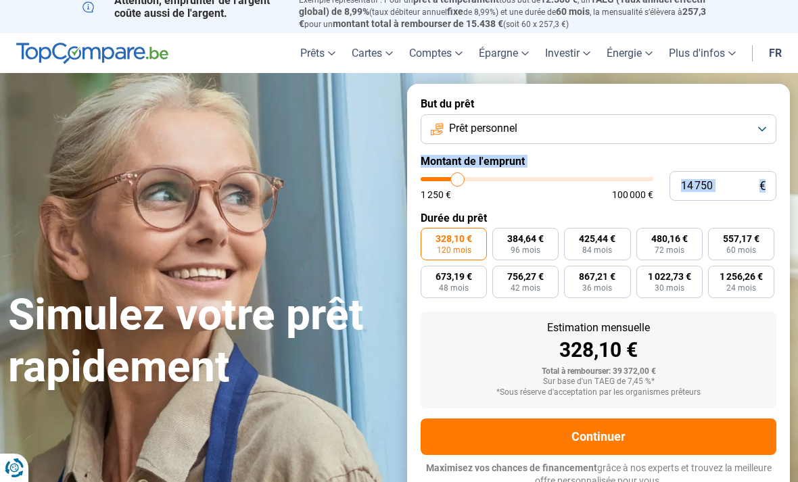
type input "14500"
type input "14 250"
type input "14250"
type input "14 000"
type input "14000"
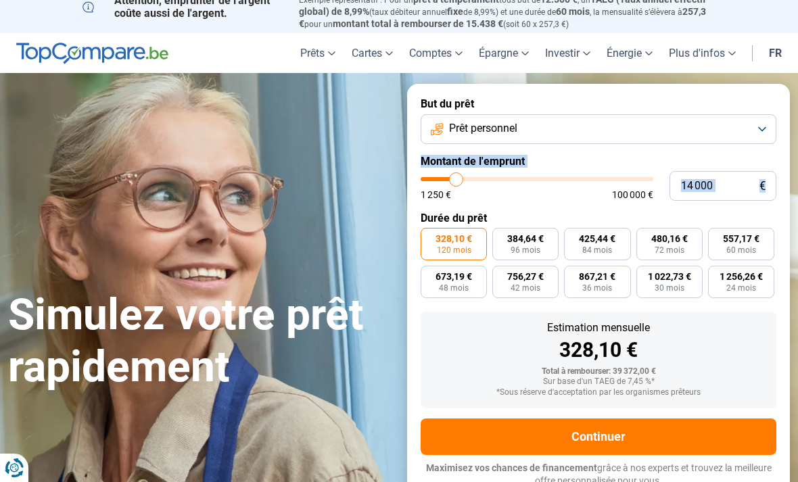
type input "13 500"
type input "13500"
type input "13 250"
type input "13250"
type input "13 000"
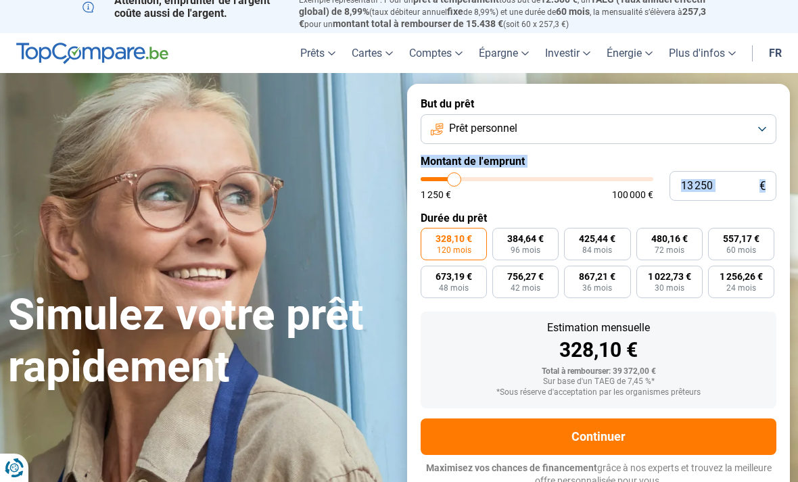
type input "13000"
type input "12 750"
type input "12750"
type input "12 500"
type input "12500"
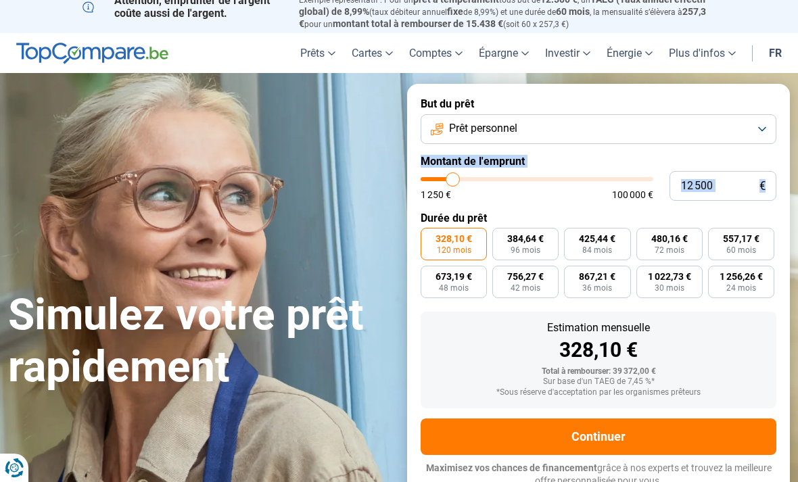
type input "12 000"
type input "12000"
type input "11 750"
type input "11750"
type input "11 500"
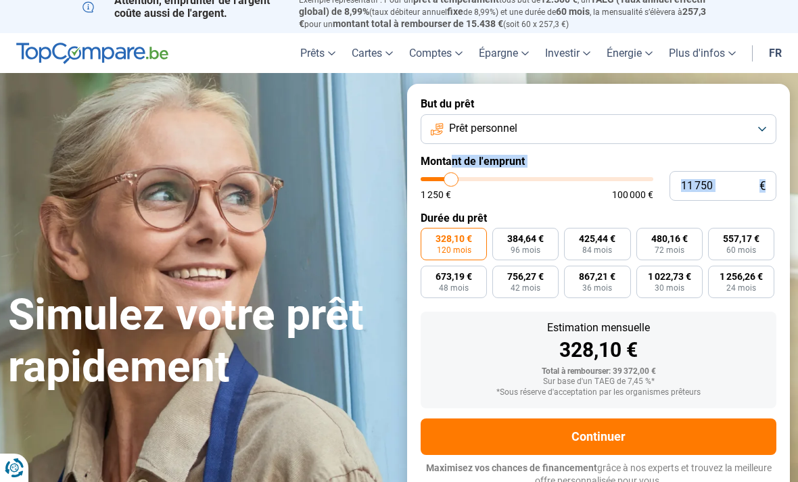
type input "11500"
type input "11 250"
type input "11250"
type input "10 750"
type input "10750"
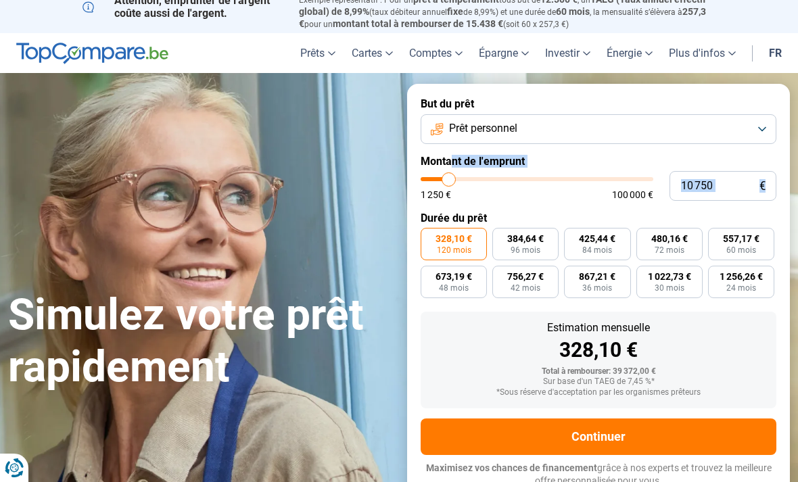
type input "10 500"
type input "10500"
type input "10 250"
type input "10250"
type input "10 000"
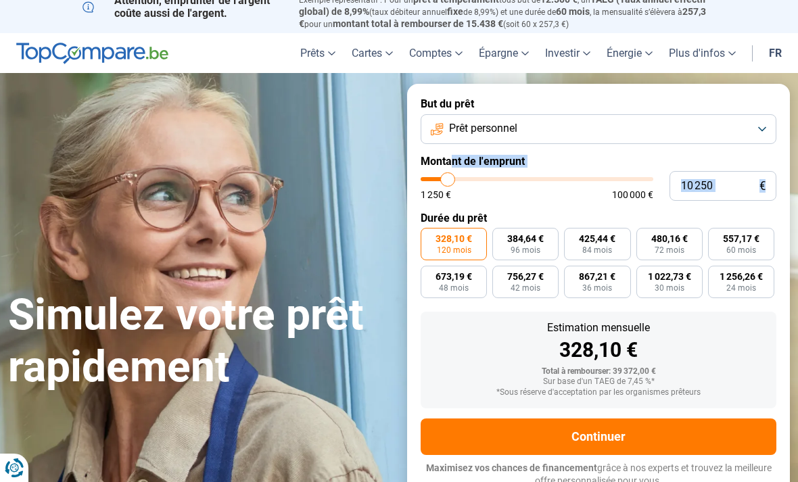
type input "10000"
type input "9 750"
type input "9750"
type input "9 250"
type input "9250"
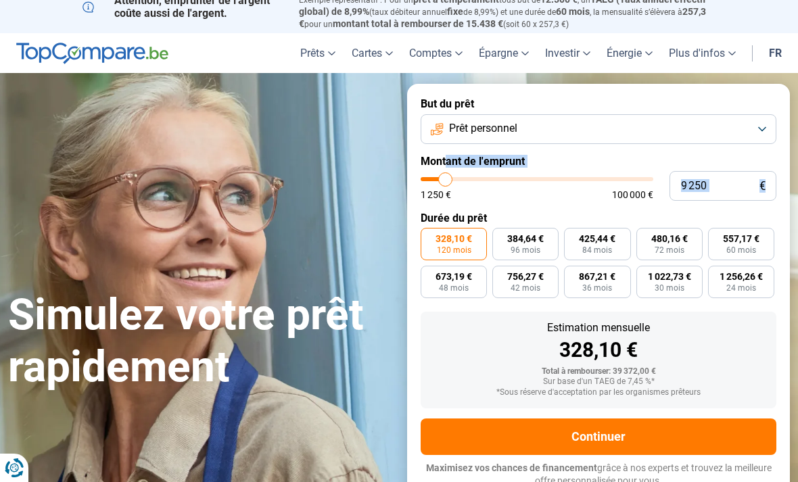
type input "8 500"
type input "8500"
type input "7 750"
type input "7750"
type input "7 500"
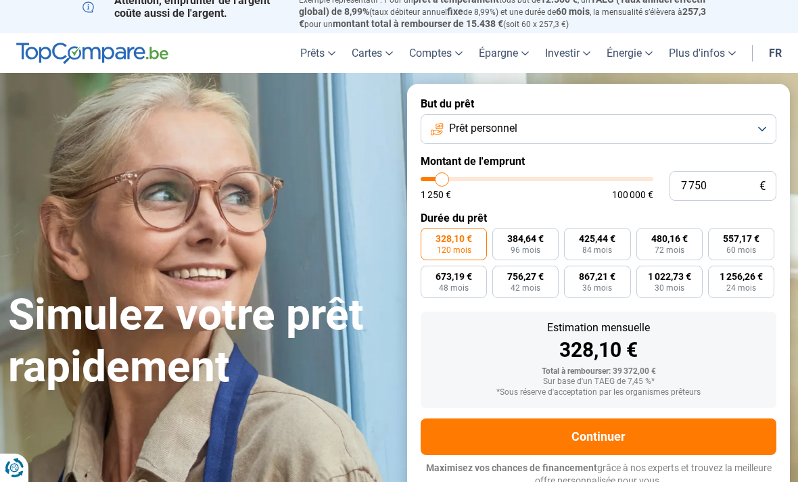
type input "7500"
type input "7 250"
type input "7250"
type input "7 000"
type input "7000"
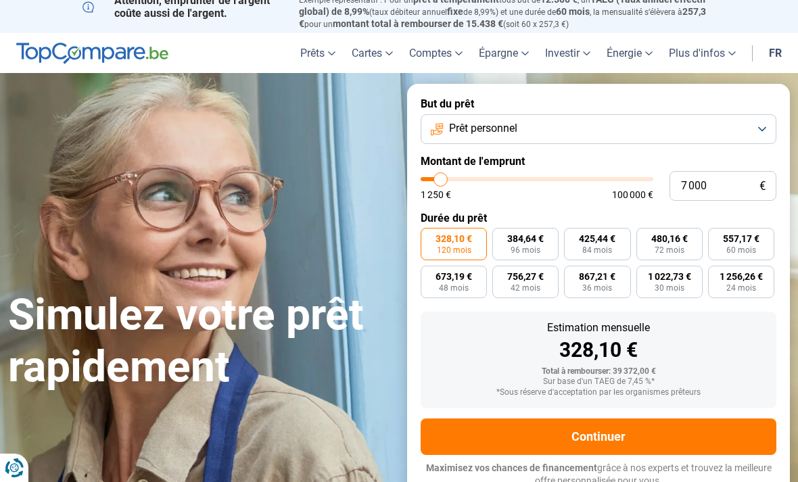
type input "6 750"
type input "6750"
type input "6 250"
type input "6250"
type input "6 000"
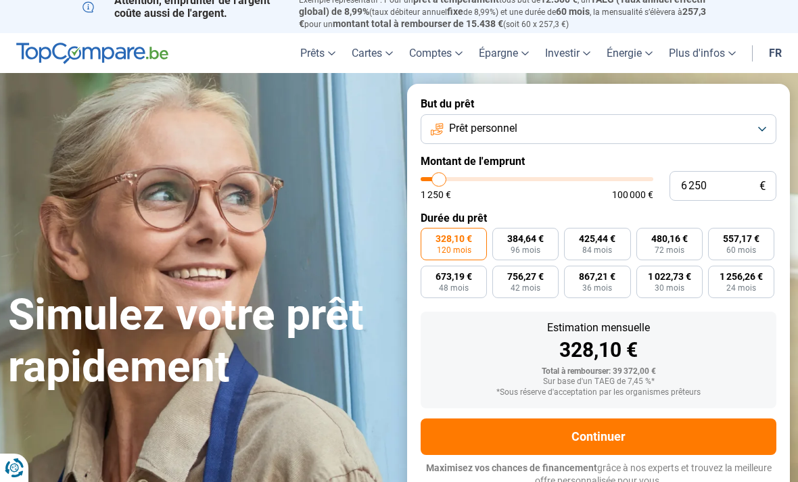
type input "6000"
type input "5 750"
type input "5750"
type input "5 500"
type input "5500"
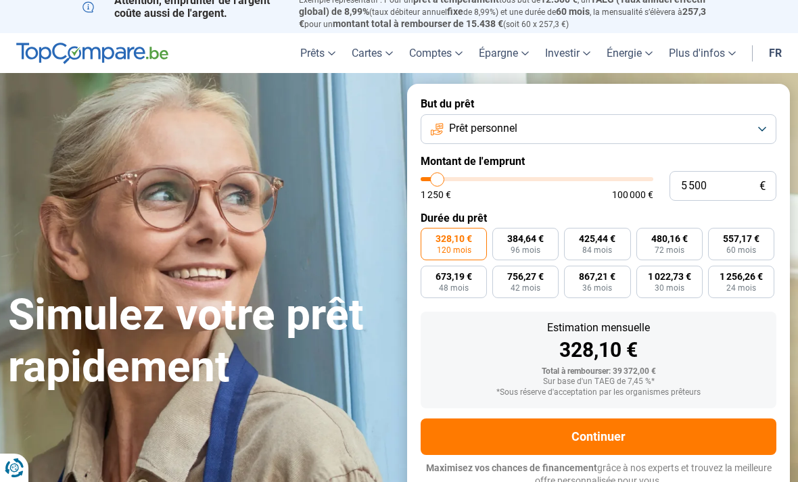
type input "5 000"
type input "5000"
type input "4 750"
type input "4750"
type input "4 500"
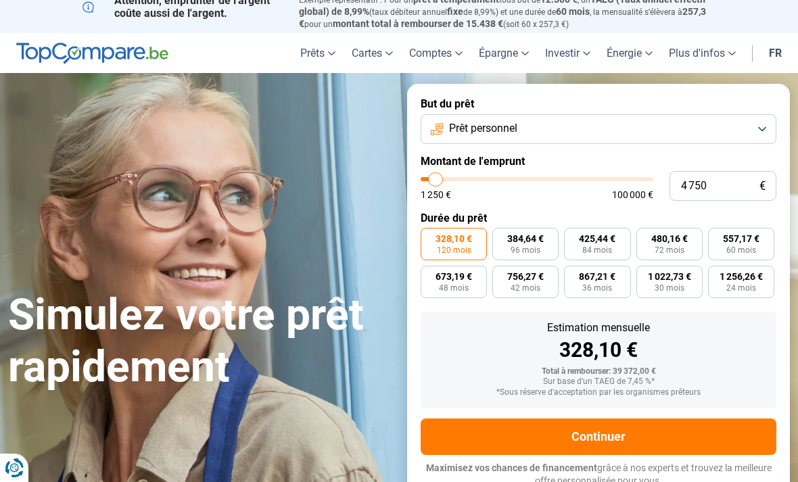
type input "4500"
type input "4 250"
type input "4250"
type input "4 000"
drag, startPoint x: 487, startPoint y: 132, endPoint x: 434, endPoint y: 179, distance: 70.9
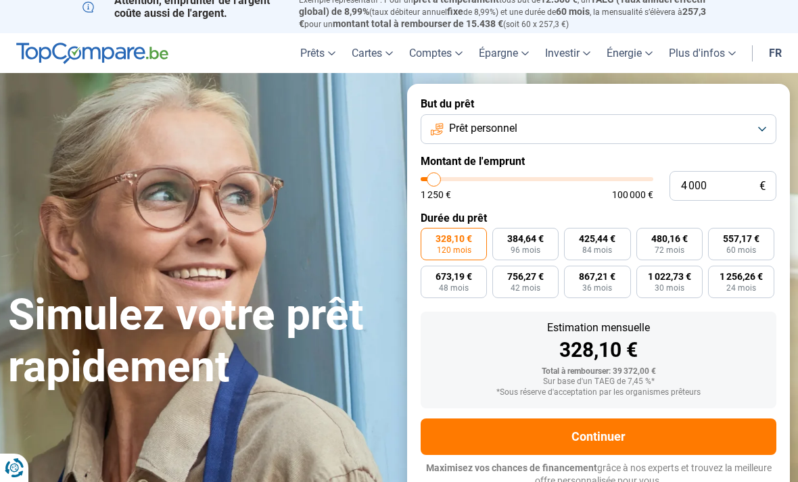
type input "4000"
click at [434, 179] on input "range" at bounding box center [537, 179] width 233 height 4
radio input "true"
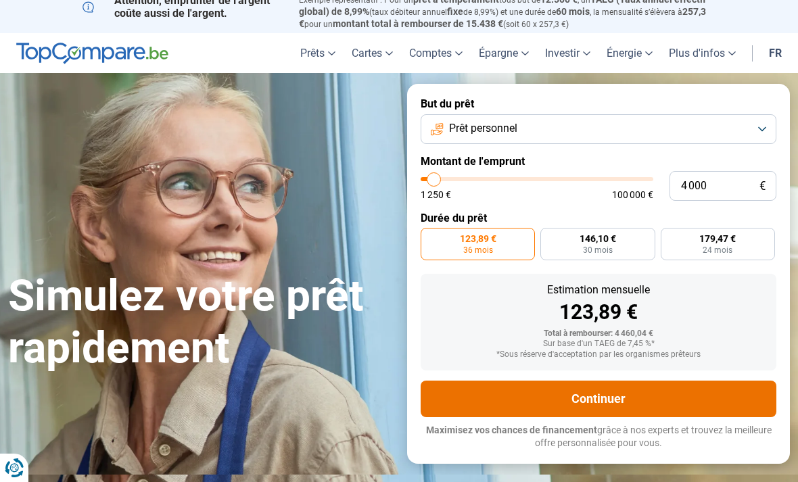
click at [693, 387] on button "Continuer" at bounding box center [599, 399] width 356 height 37
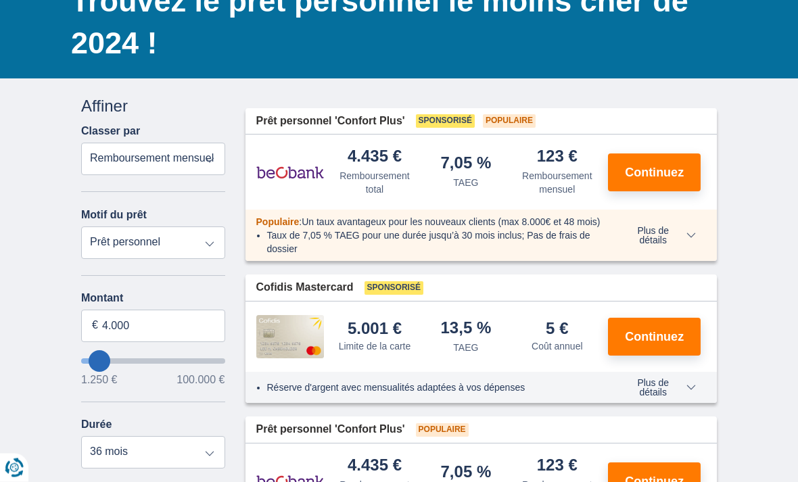
scroll to position [120, 0]
drag, startPoint x: 105, startPoint y: 332, endPoint x: 120, endPoint y: 333, distance: 15.6
click at [106, 333] on input "4.000" at bounding box center [153, 326] width 144 height 32
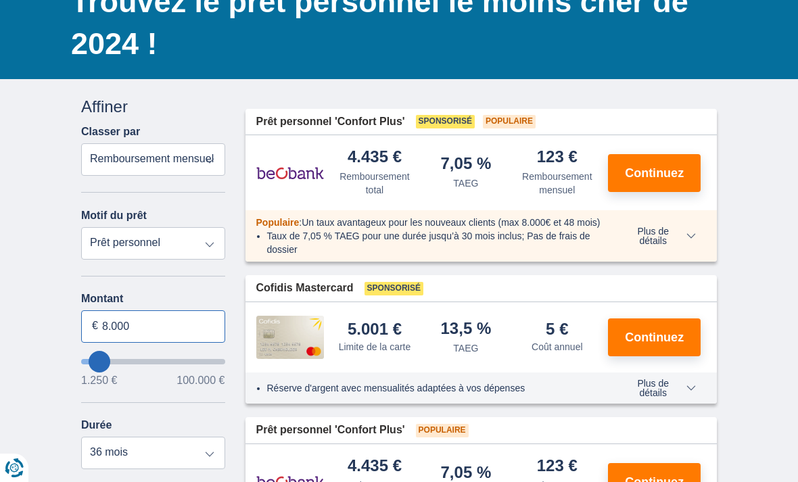
type input "8.000"
type input "8250"
select select "48"
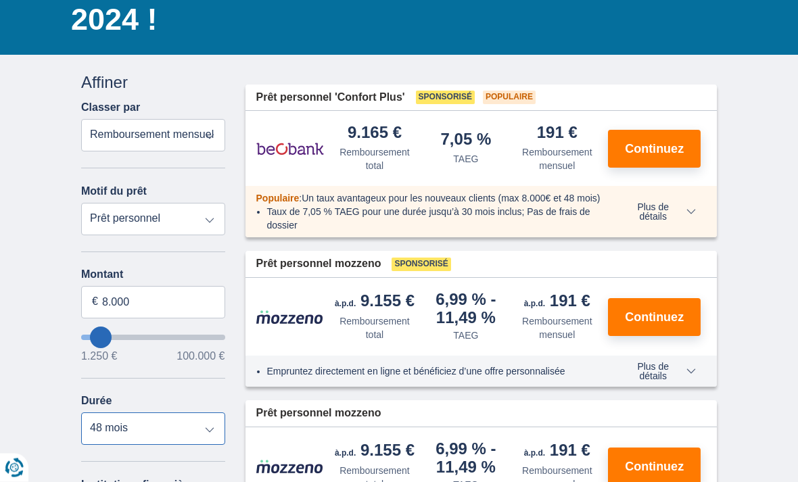
scroll to position [308, 0]
